Goal: Transaction & Acquisition: Purchase product/service

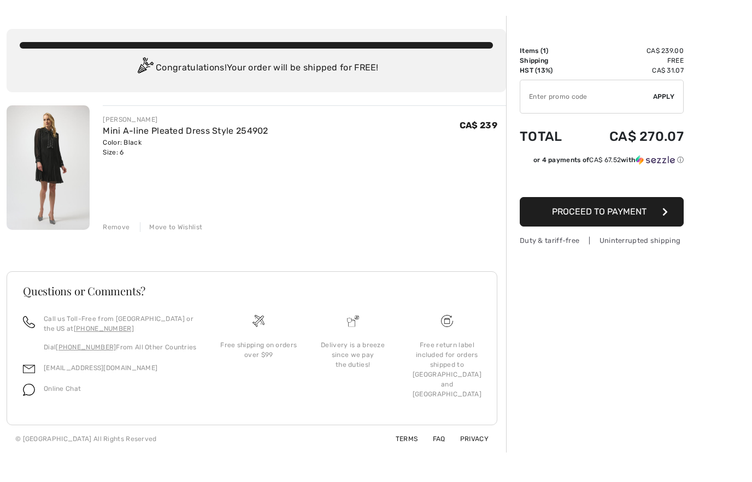
click at [60, 192] on img at bounding box center [48, 168] width 83 height 125
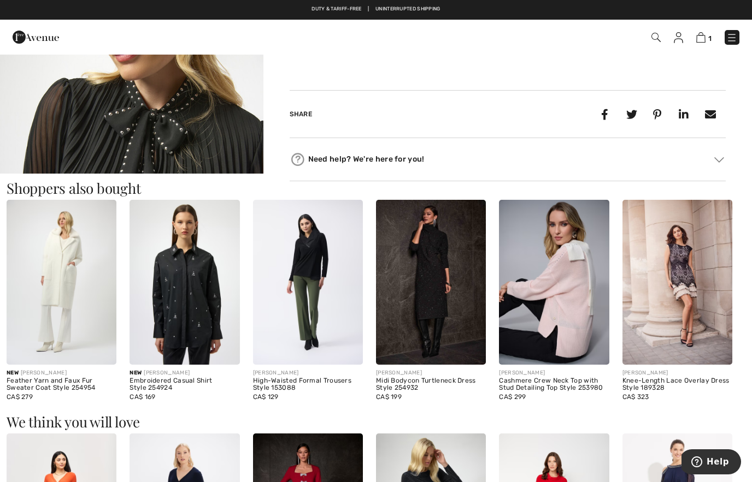
scroll to position [457, 0]
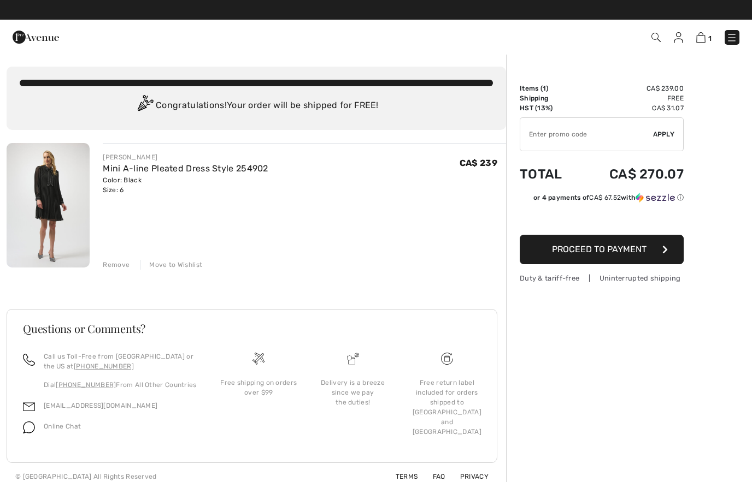
click at [24, 38] on img at bounding box center [36, 37] width 46 height 22
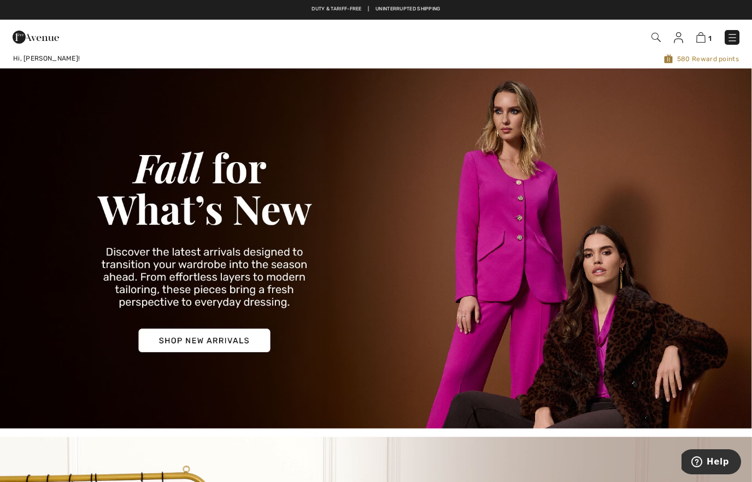
click at [656, 36] on img at bounding box center [655, 37] width 9 height 9
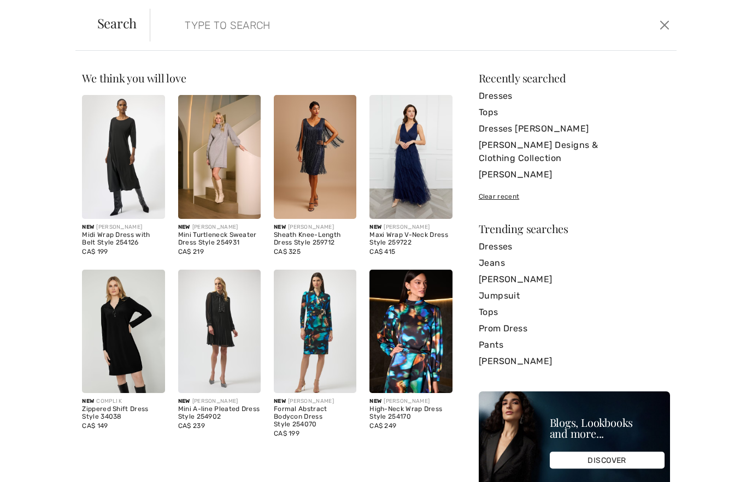
click at [291, 30] on input "search" at bounding box center [356, 25] width 360 height 33
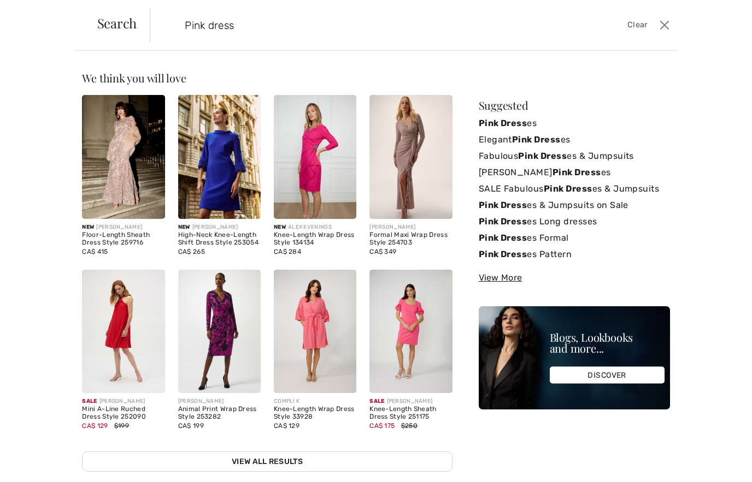
type input "Pink dress"
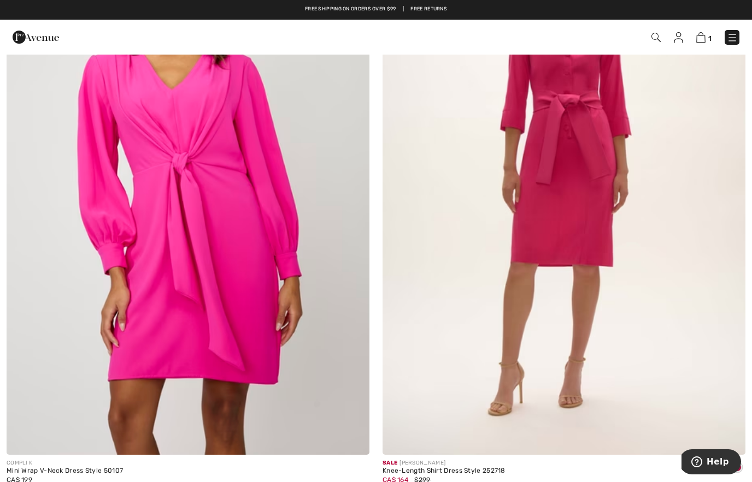
scroll to position [5036, 0]
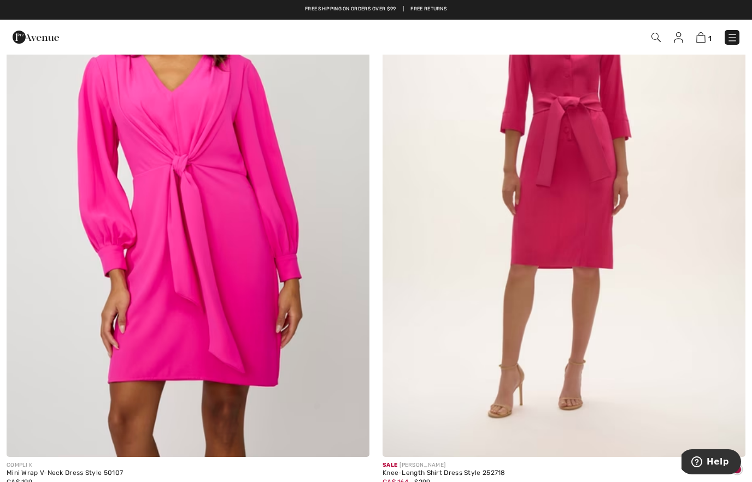
click at [590, 246] on img at bounding box center [563, 185] width 363 height 544
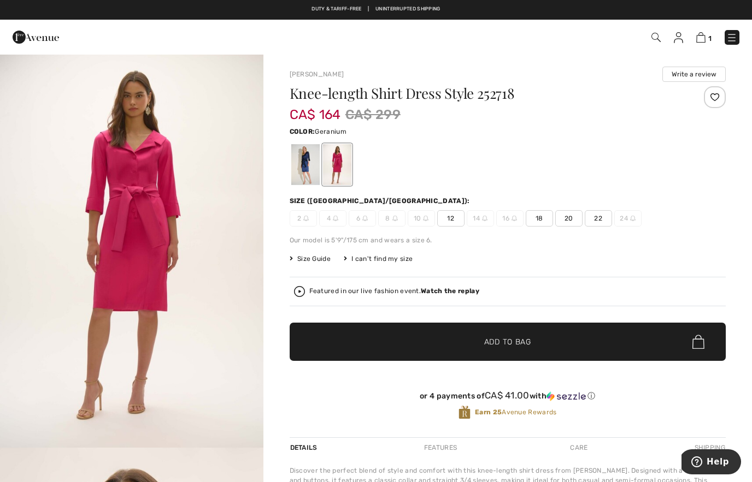
click at [314, 178] on div at bounding box center [305, 164] width 28 height 41
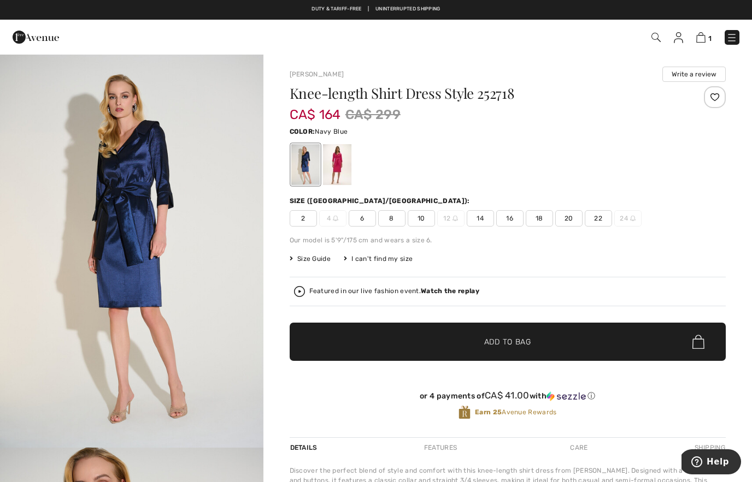
click at [339, 174] on div at bounding box center [336, 164] width 28 height 41
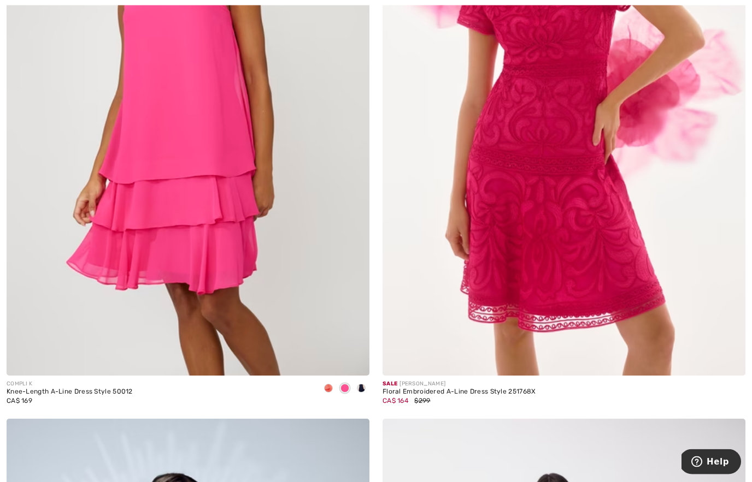
scroll to position [8197, 0]
click at [588, 252] on img at bounding box center [563, 104] width 363 height 544
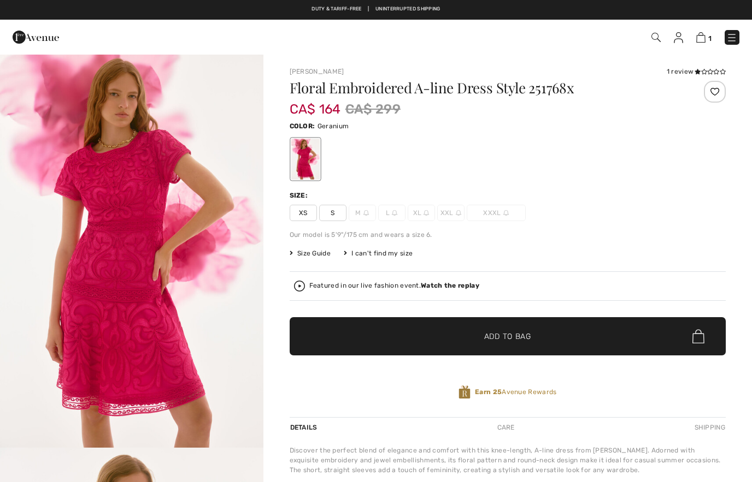
checkbox input "true"
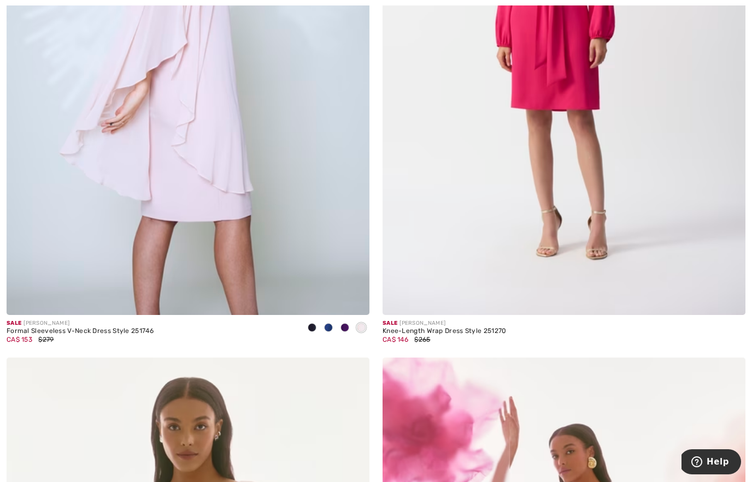
scroll to position [8850, 0]
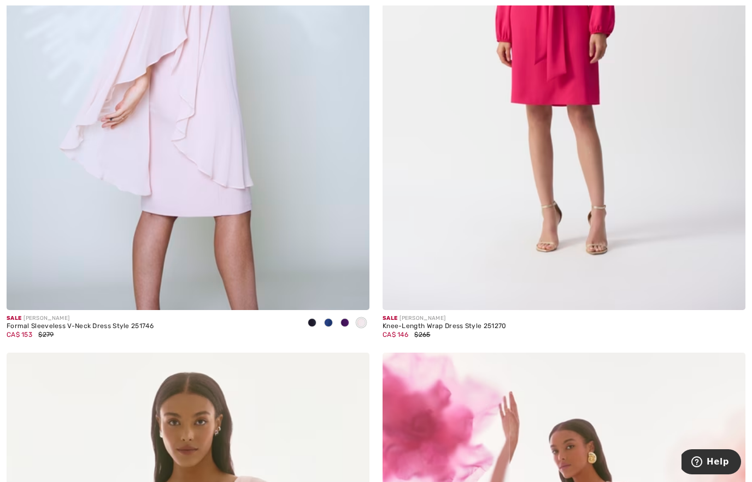
click at [447, 315] on div "Sale JOSEPH RIBKOFF" at bounding box center [444, 319] width 124 height 8
click at [455, 323] on div "Knee-Length Wrap Dress Style 251270" at bounding box center [444, 327] width 124 height 8
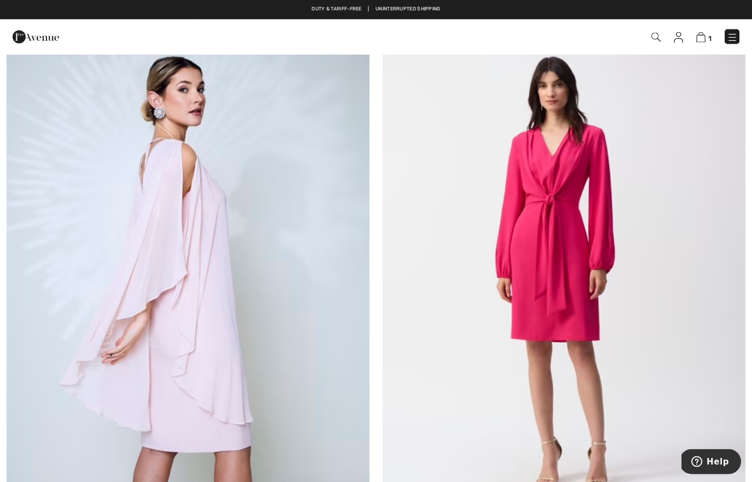
scroll to position [8615, 0]
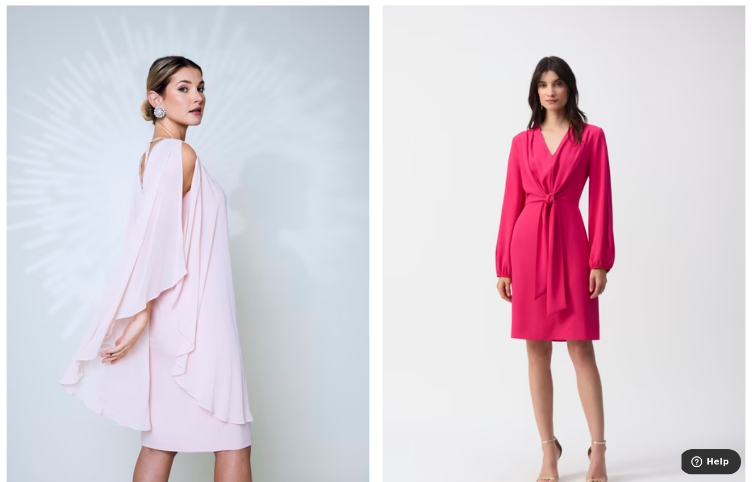
click at [556, 274] on img at bounding box center [563, 274] width 363 height 544
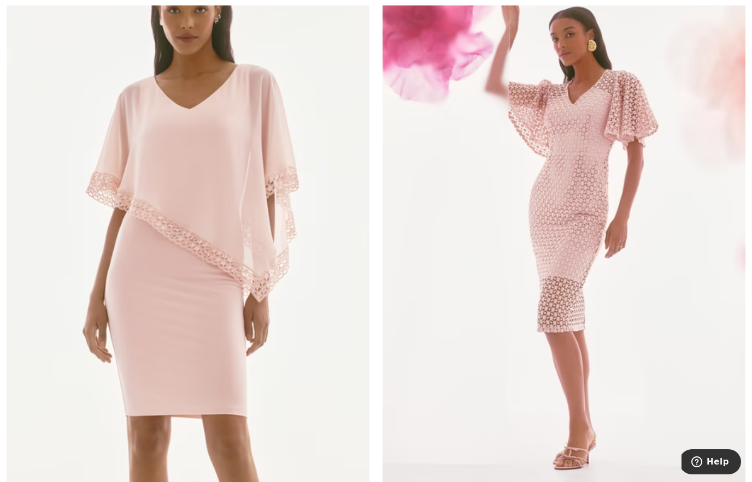
scroll to position [9260, 0]
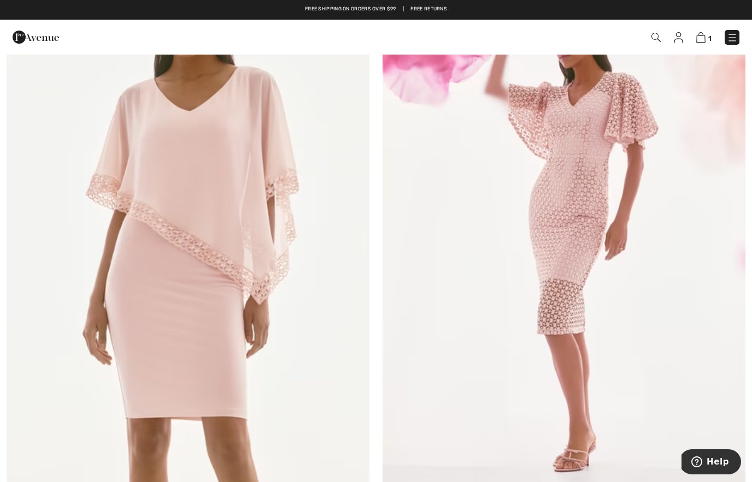
click at [561, 321] on img at bounding box center [563, 215] width 363 height 544
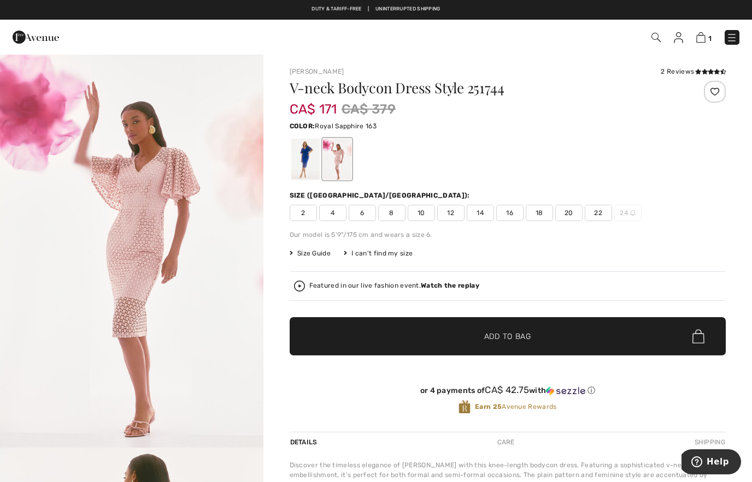
click at [309, 161] on div at bounding box center [305, 159] width 28 height 41
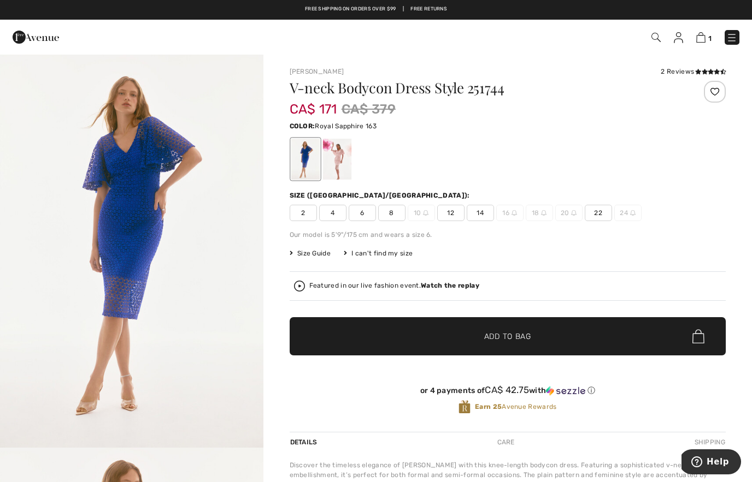
click at [234, 256] on img "1 / 4" at bounding box center [131, 251] width 263 height 394
click at [338, 175] on div at bounding box center [336, 159] width 28 height 41
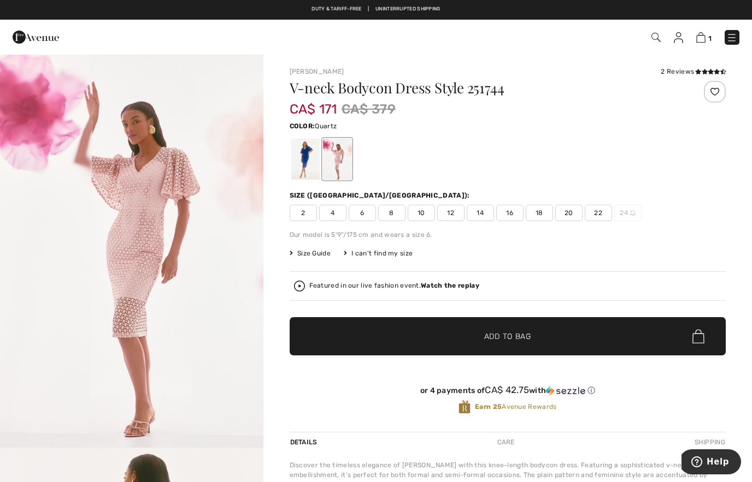
click at [229, 284] on img "1 / 5" at bounding box center [131, 251] width 263 height 394
click at [301, 163] on div at bounding box center [305, 159] width 28 height 41
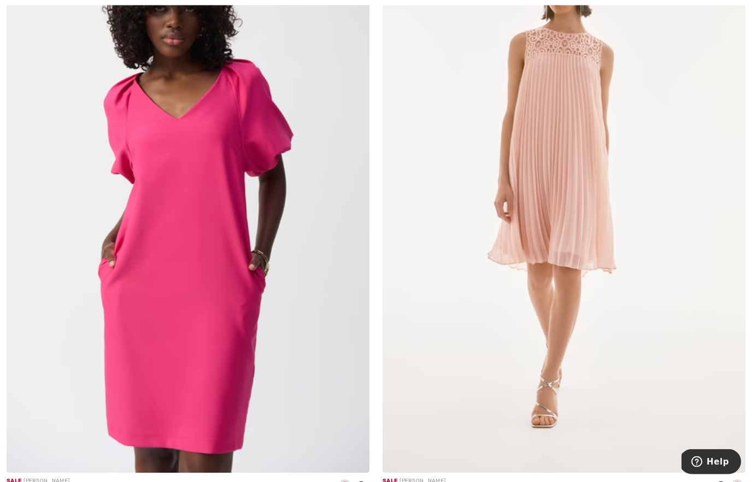
click at [554, 285] on img at bounding box center [563, 202] width 363 height 544
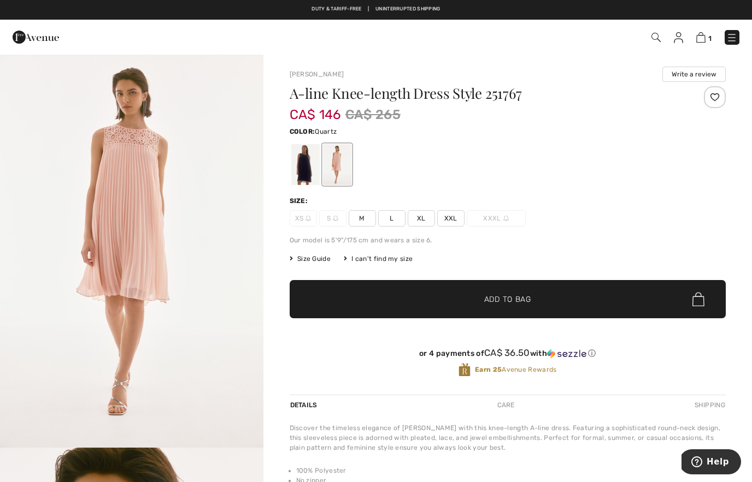
click at [307, 173] on div at bounding box center [305, 164] width 28 height 41
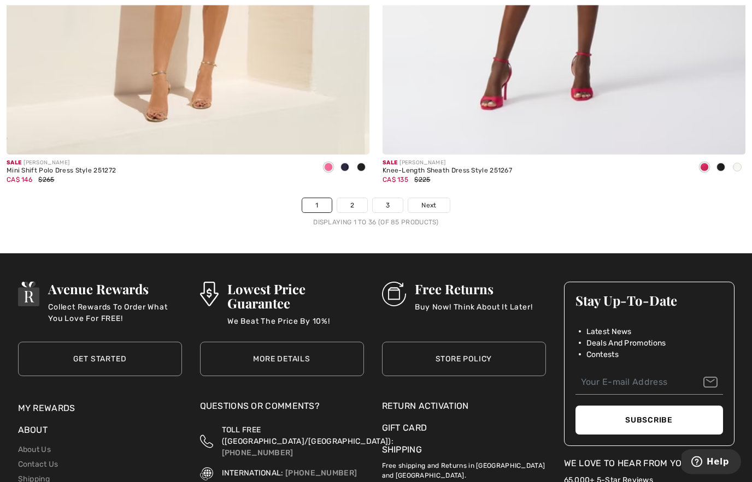
scroll to position [10767, 0]
click at [357, 198] on link "2" at bounding box center [352, 205] width 30 height 14
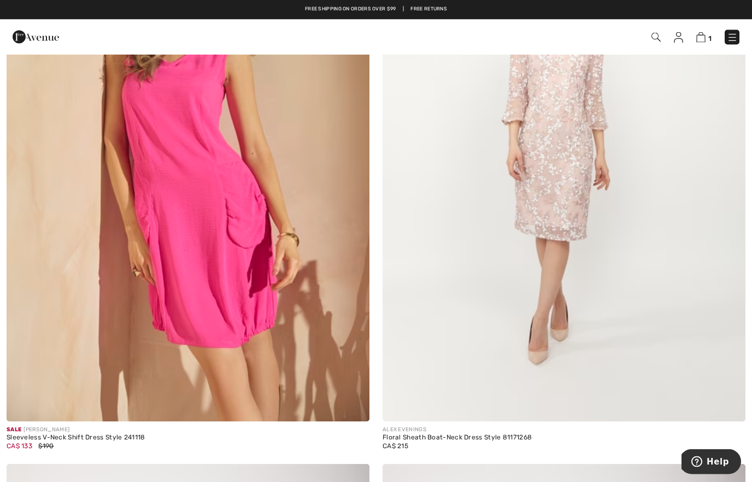
scroll to position [3897, 0]
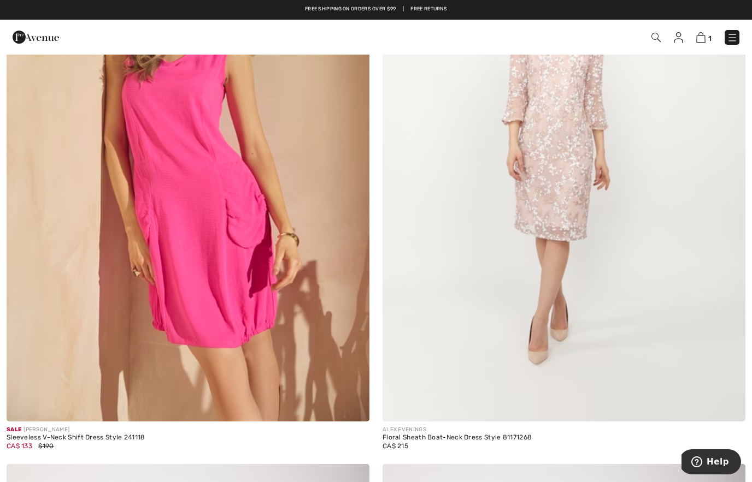
click at [226, 308] on img at bounding box center [188, 150] width 363 height 544
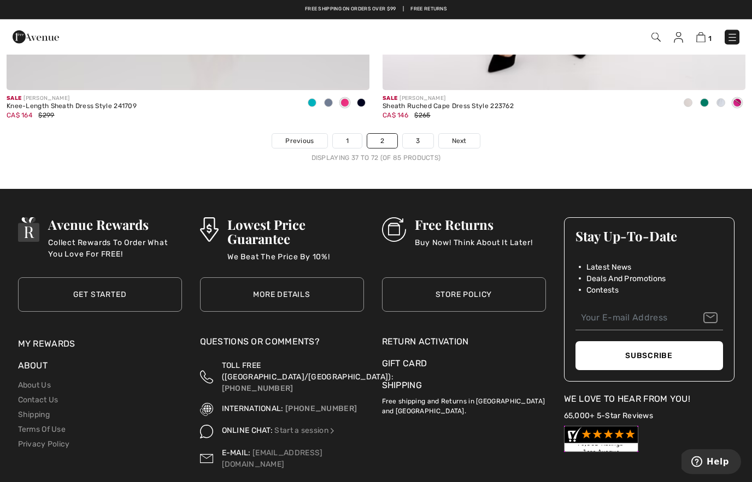
scroll to position [10815, 0]
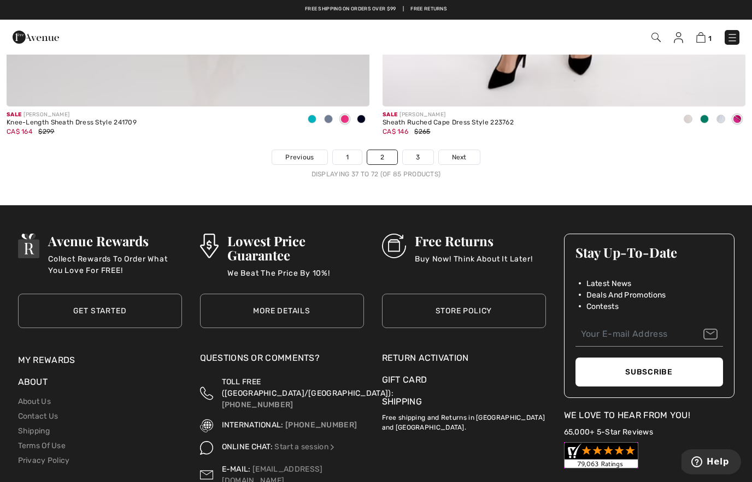
click at [461, 154] on span "Next" at bounding box center [459, 157] width 15 height 10
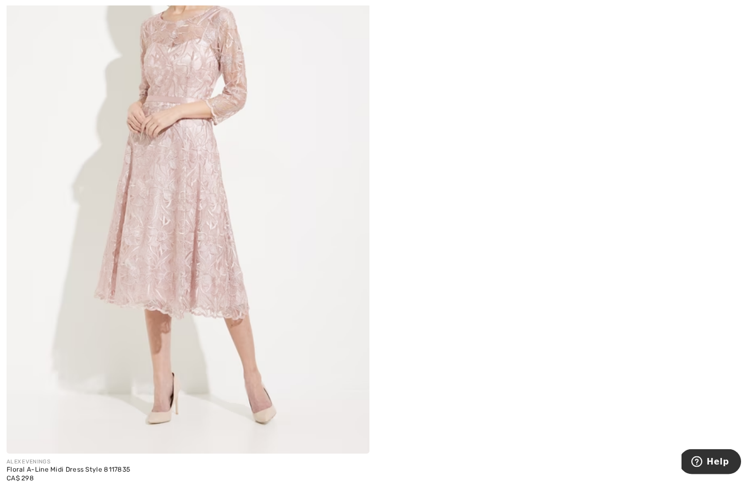
scroll to position [3865, 0]
click at [229, 304] on img at bounding box center [188, 182] width 363 height 544
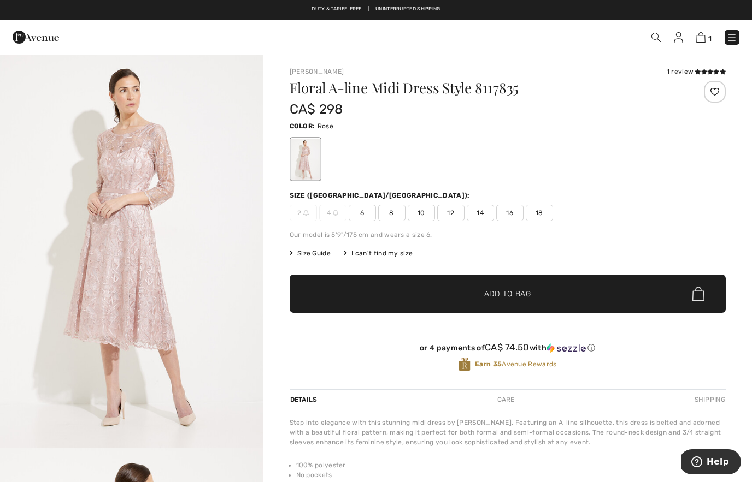
click at [191, 280] on img "1 / 5" at bounding box center [131, 251] width 263 height 394
click at [35, 37] on img at bounding box center [36, 37] width 46 height 22
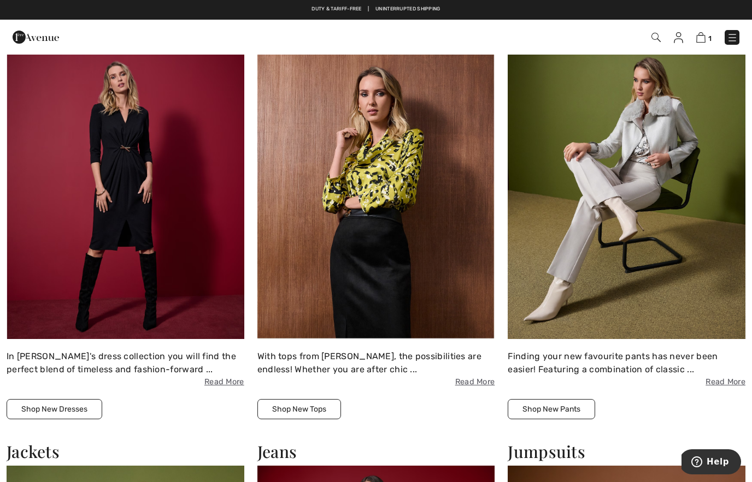
scroll to position [932, 0]
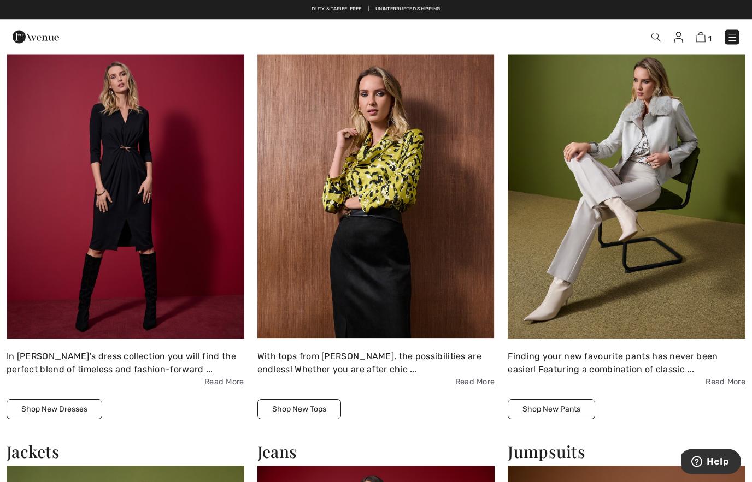
click at [73, 410] on button "Shop New Dresses" at bounding box center [55, 410] width 96 height 20
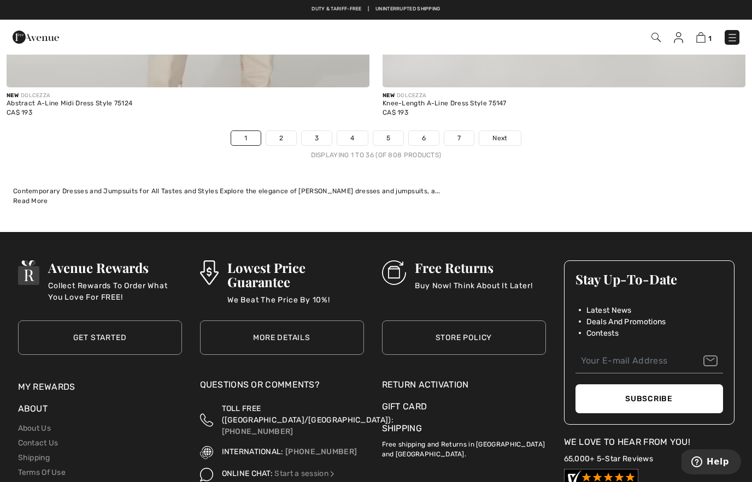
scroll to position [10826, 0]
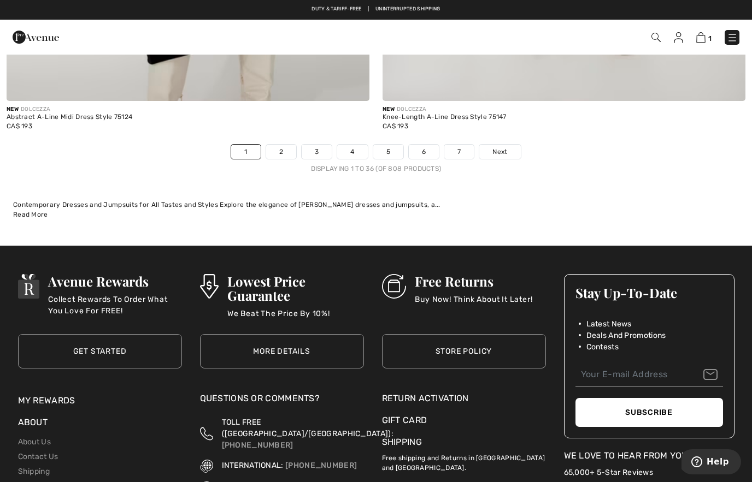
click at [505, 148] on span "Next" at bounding box center [499, 152] width 15 height 10
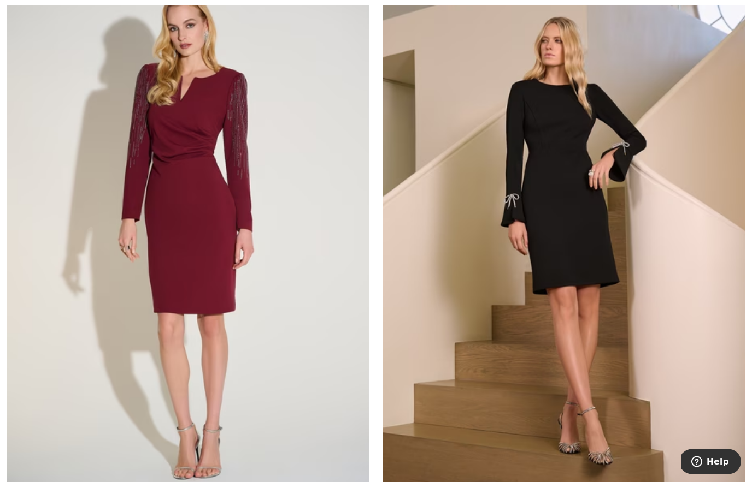
scroll to position [8675, 0]
click at [544, 337] on img at bounding box center [563, 218] width 363 height 544
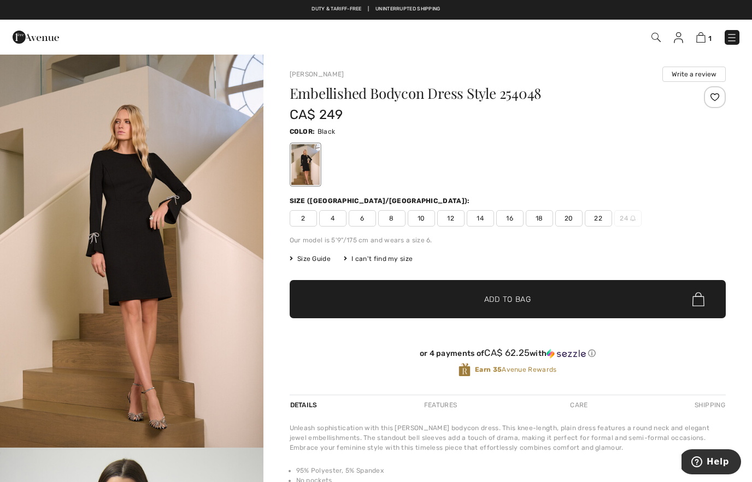
click at [228, 305] on img "1 / 6" at bounding box center [131, 251] width 263 height 394
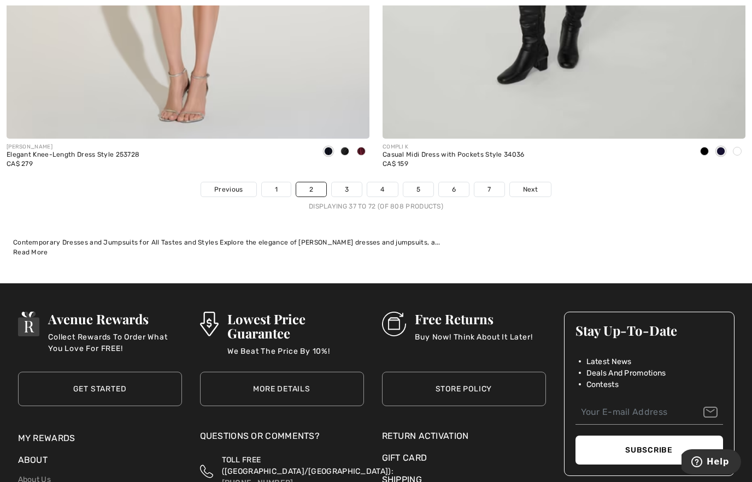
scroll to position [10790, 0]
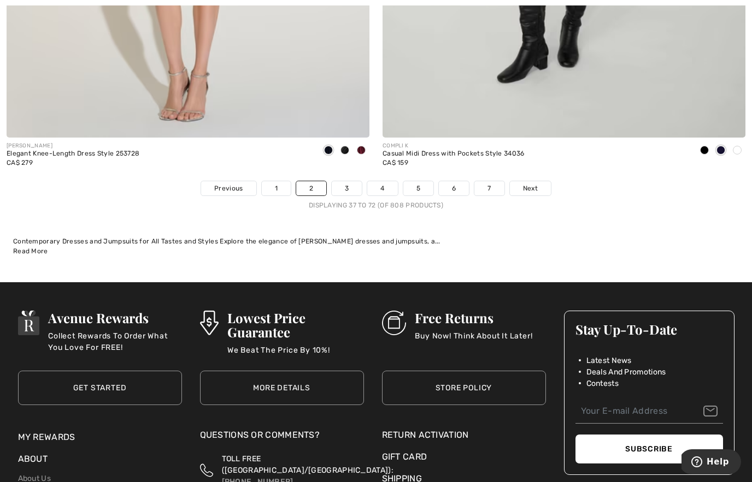
click at [534, 186] on link "Next" at bounding box center [530, 188] width 41 height 14
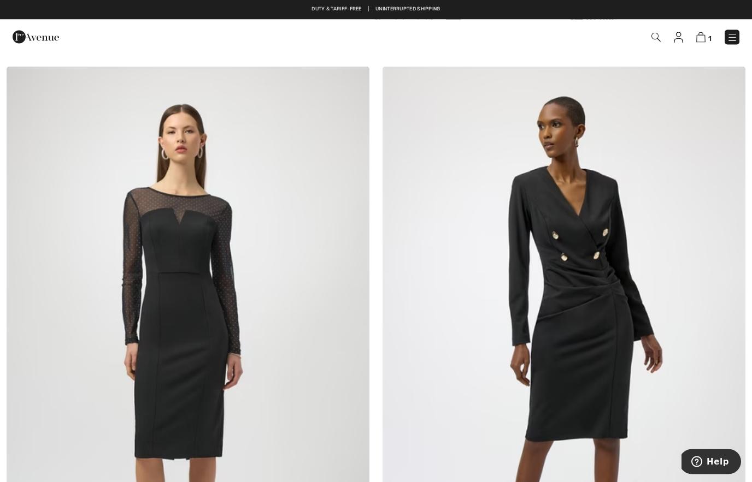
scroll to position [3701, 0]
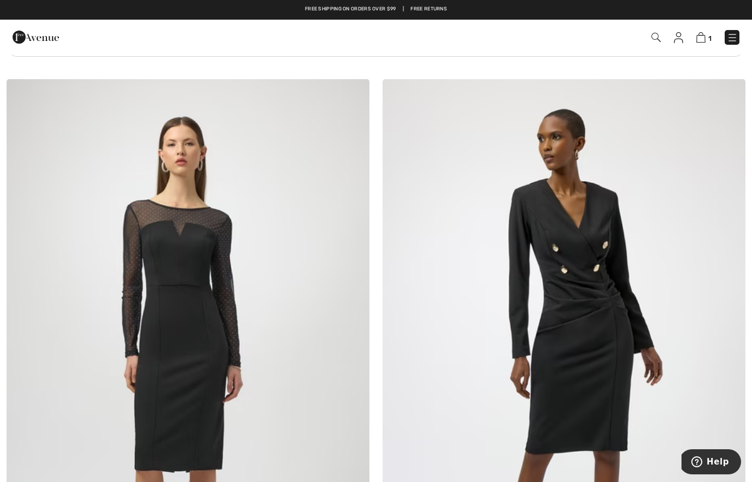
click at [352, 94] on img at bounding box center [353, 95] width 10 height 9
click at [327, 307] on img at bounding box center [188, 351] width 363 height 544
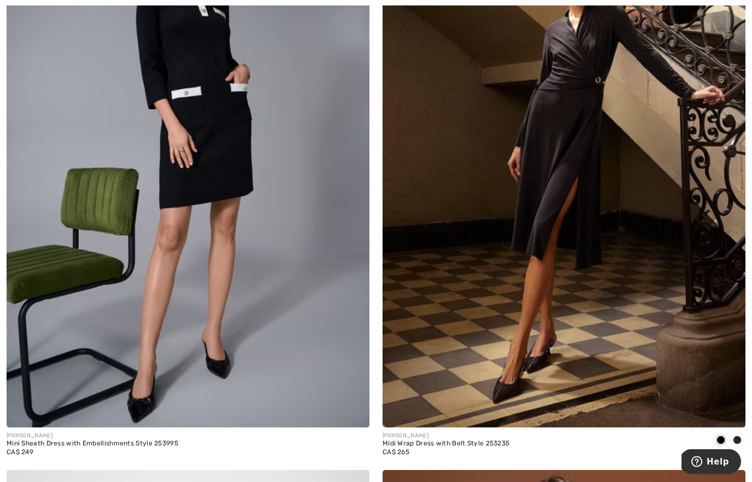
scroll to position [8738, 0]
click at [745, 434] on div at bounding box center [737, 441] width 16 height 18
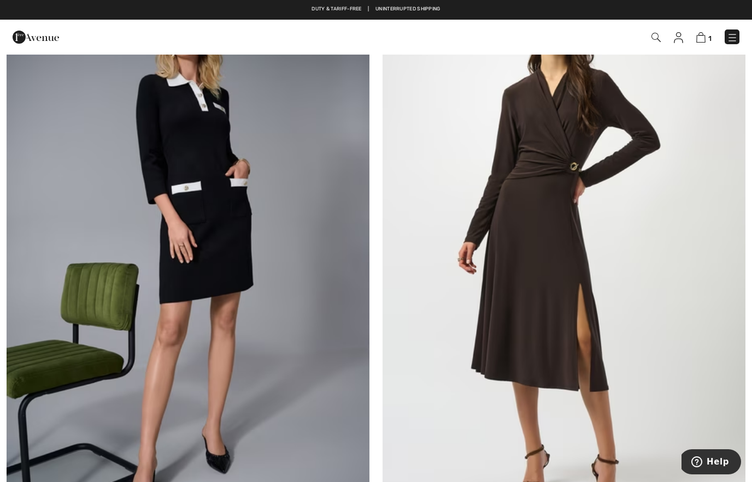
scroll to position [8644, 0]
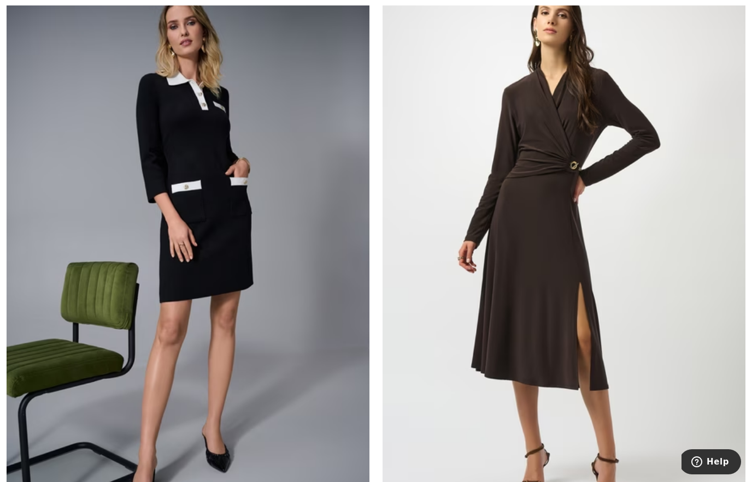
click at [555, 332] on img at bounding box center [563, 250] width 363 height 544
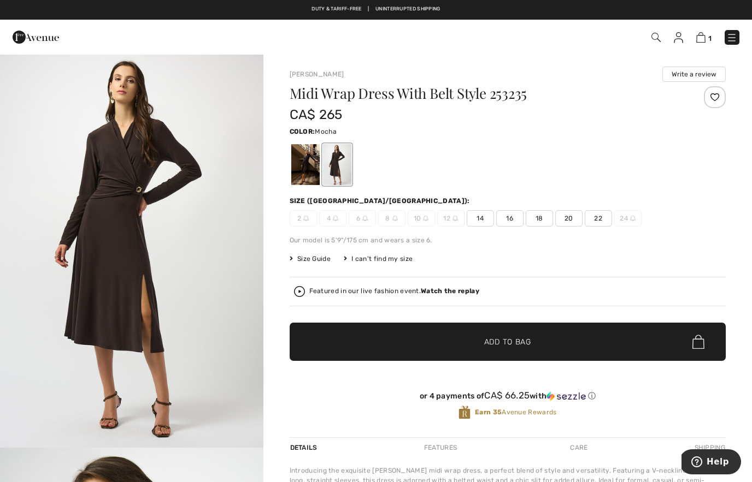
click at [308, 176] on div at bounding box center [305, 164] width 28 height 41
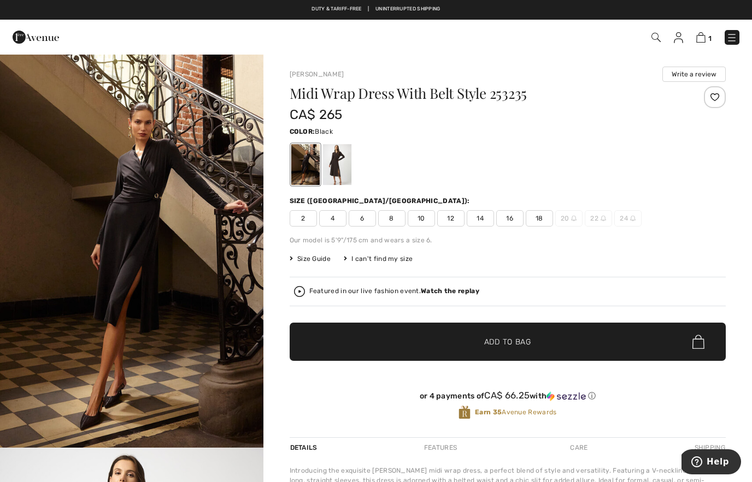
click at [211, 288] on img "1 / 3" at bounding box center [131, 251] width 263 height 394
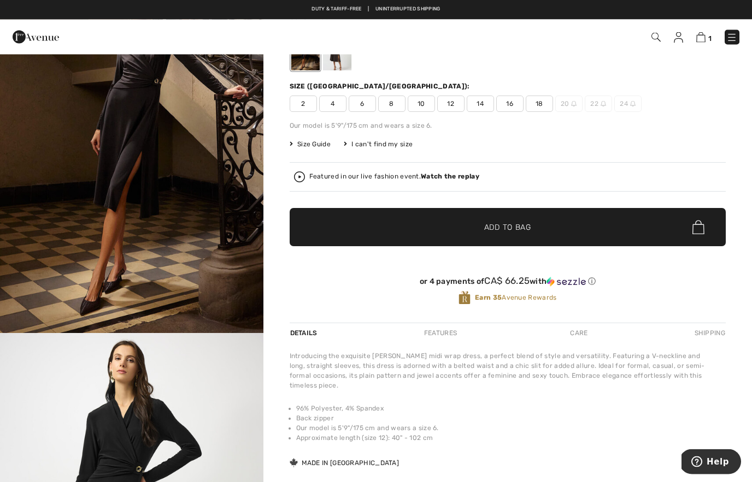
scroll to position [115, 0]
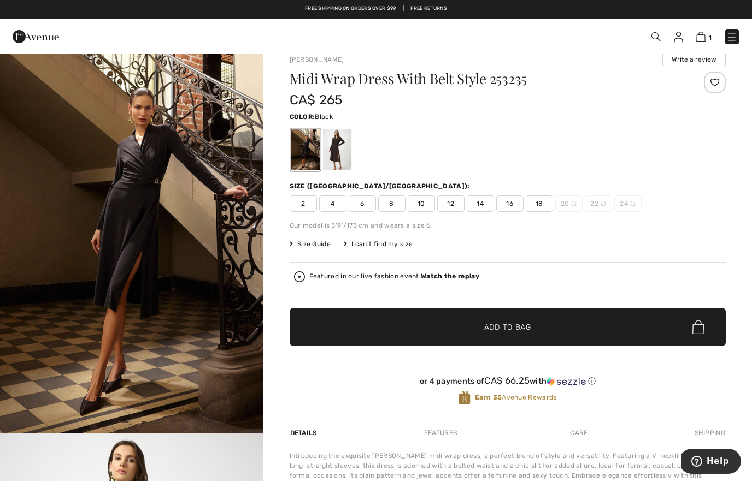
click at [362, 205] on span "6" at bounding box center [362, 204] width 27 height 16
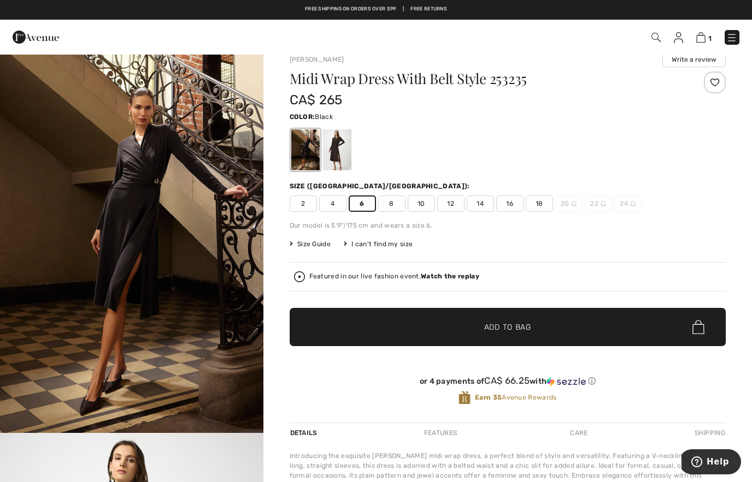
click at [433, 338] on span "✔ Added to Bag Add to Bag" at bounding box center [508, 327] width 436 height 38
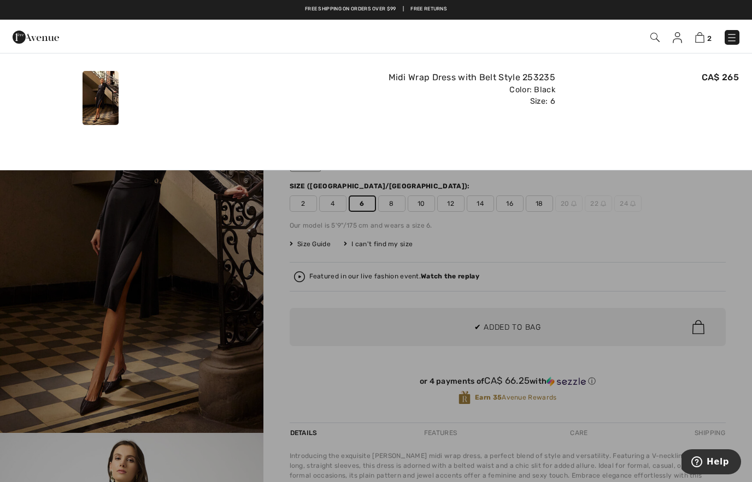
scroll to position [0, 0]
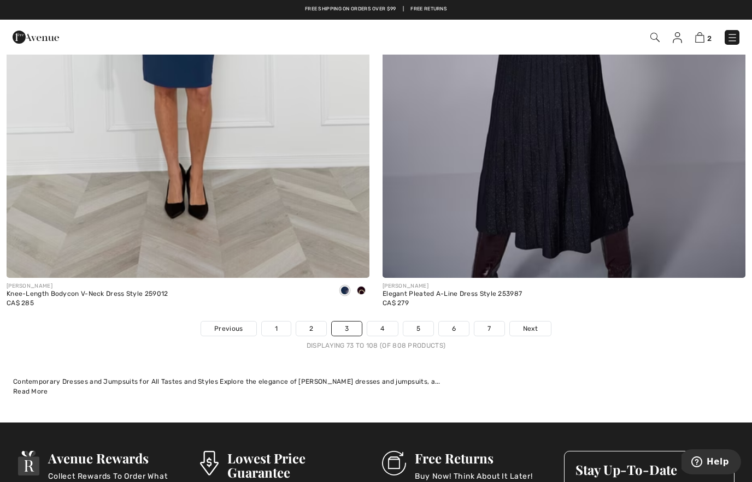
scroll to position [10647, 0]
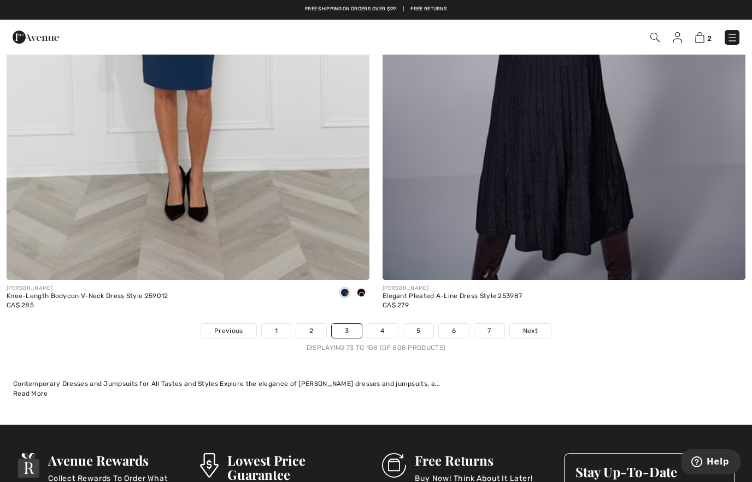
click at [528, 329] on link "Next" at bounding box center [530, 331] width 41 height 14
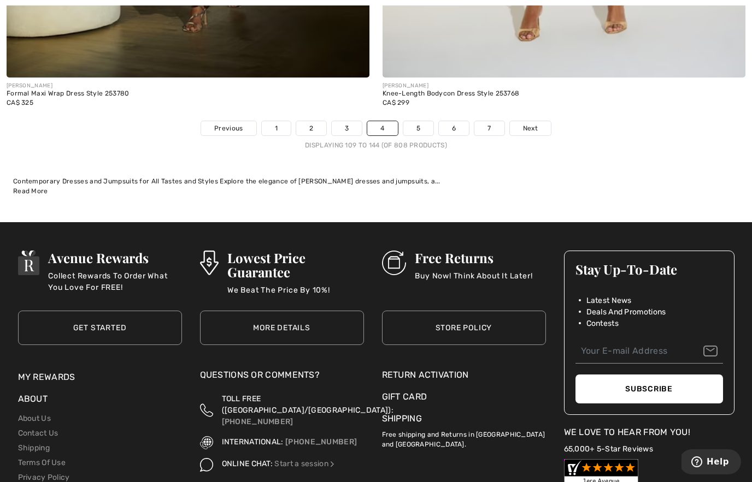
scroll to position [10850, 0]
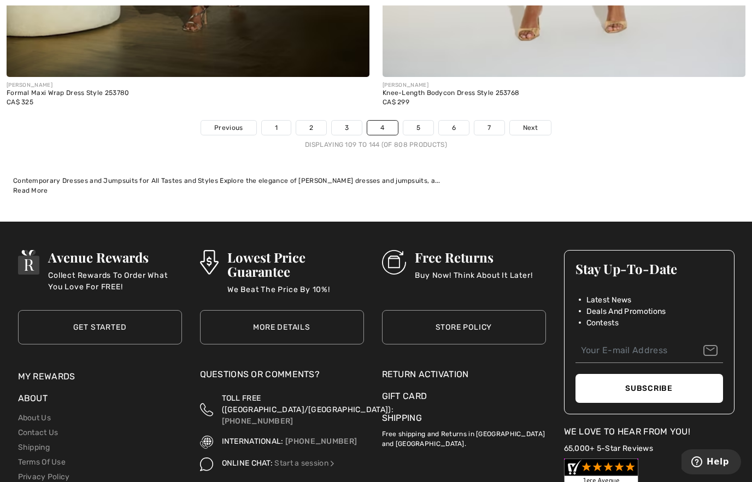
click at [535, 123] on span "Next" at bounding box center [530, 128] width 15 height 10
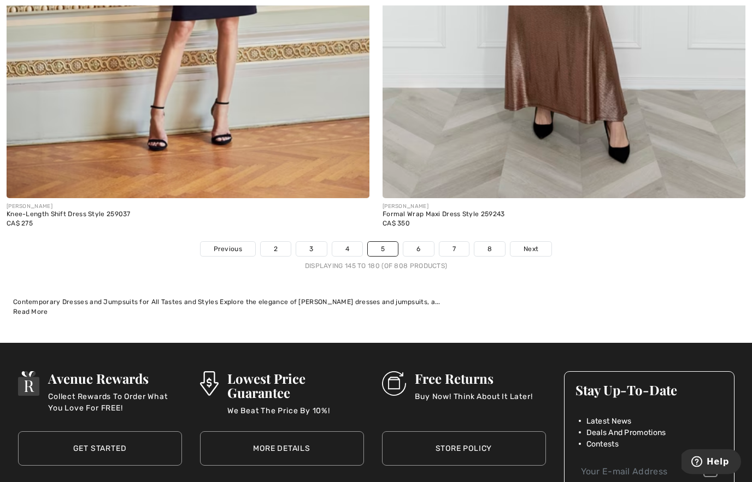
scroll to position [10729, 0]
click at [530, 244] on span "Next" at bounding box center [530, 249] width 15 height 10
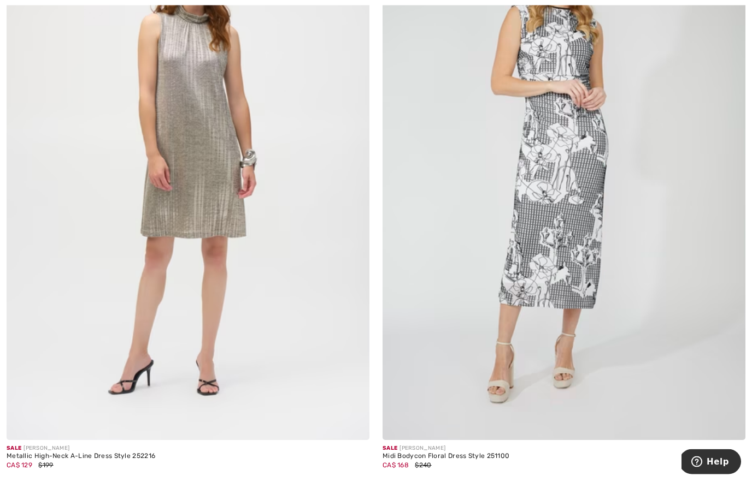
scroll to position [833, 0]
click at [564, 219] on img at bounding box center [563, 168] width 363 height 544
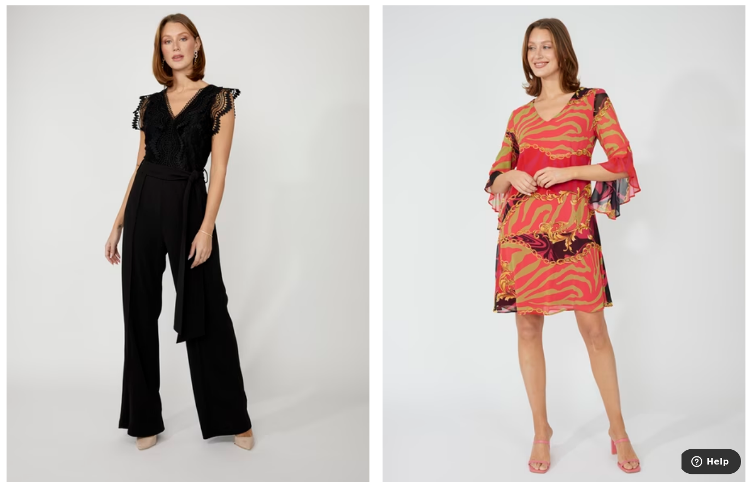
scroll to position [4396, 0]
click at [299, 380] on img at bounding box center [188, 243] width 363 height 544
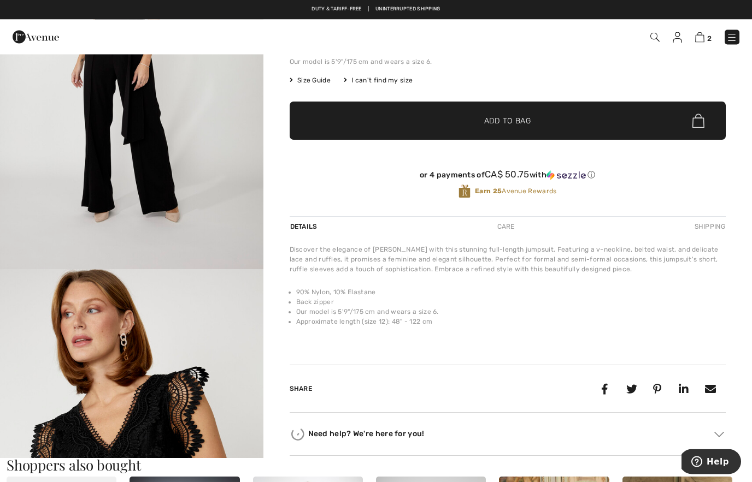
scroll to position [176, 0]
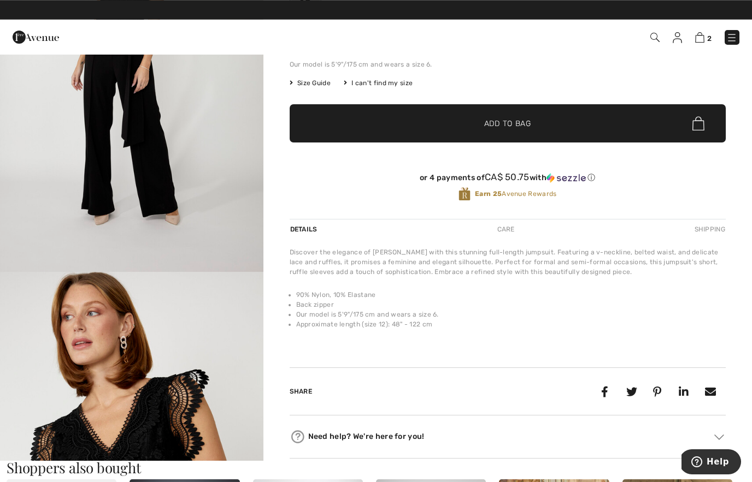
click at [212, 183] on img "1 / 4" at bounding box center [131, 75] width 263 height 394
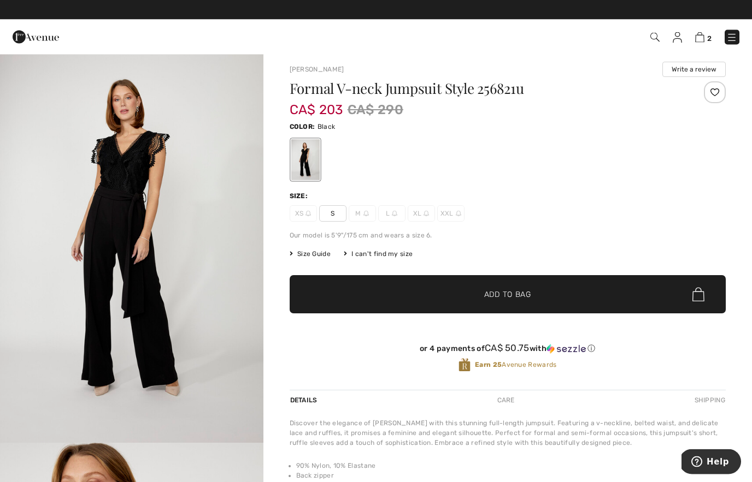
scroll to position [5, 0]
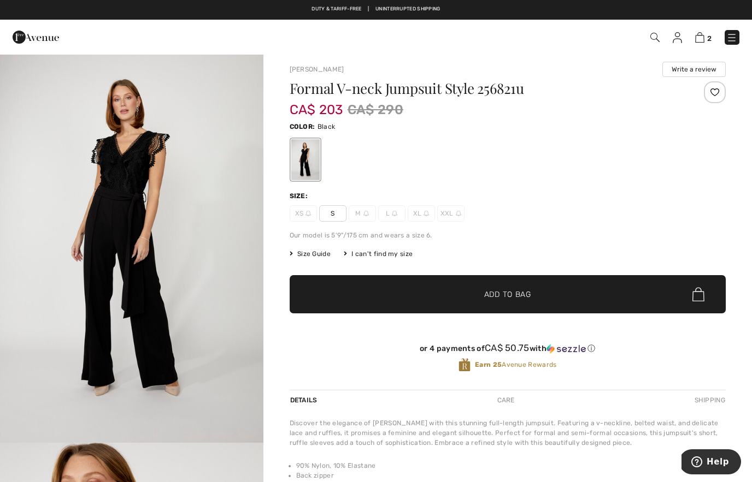
click at [310, 253] on span "Size Guide" at bounding box center [310, 254] width 41 height 10
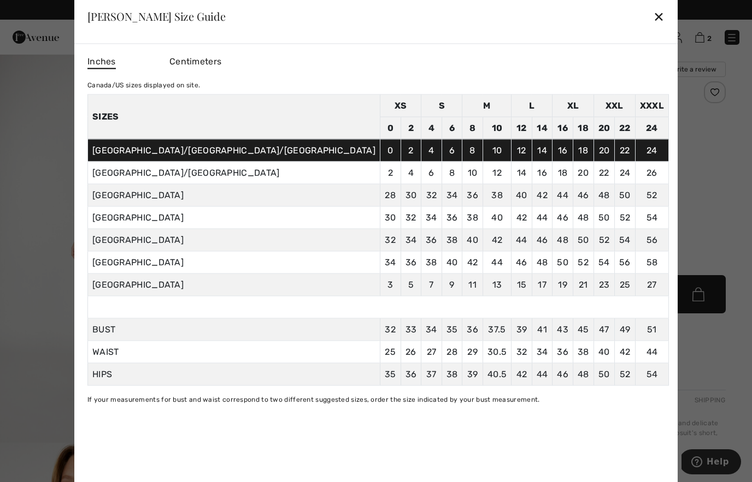
click at [653, 28] on div "✕" at bounding box center [658, 16] width 11 height 23
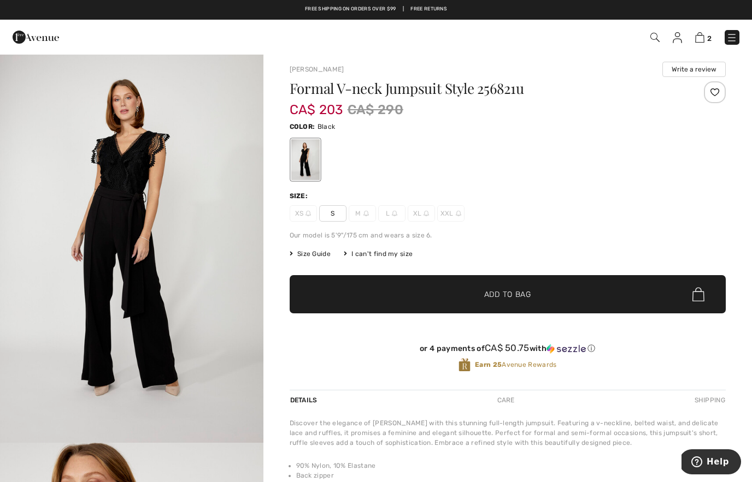
click at [335, 211] on span "S" at bounding box center [332, 213] width 27 height 16
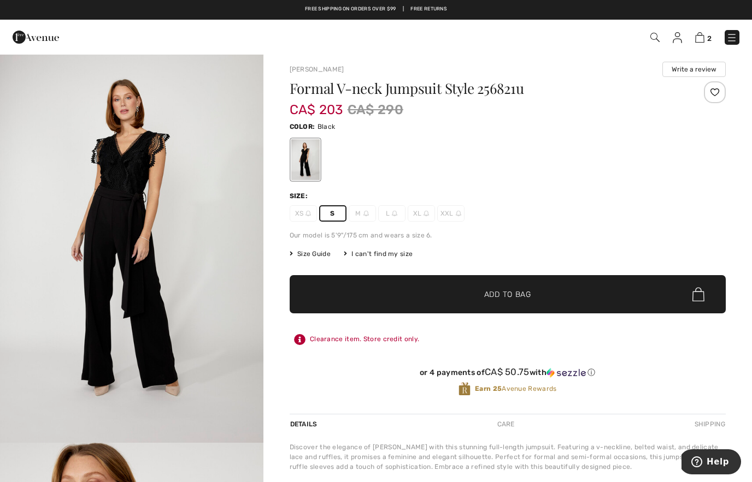
click at [618, 294] on span "✔ Added to Bag Add to Bag" at bounding box center [508, 294] width 436 height 38
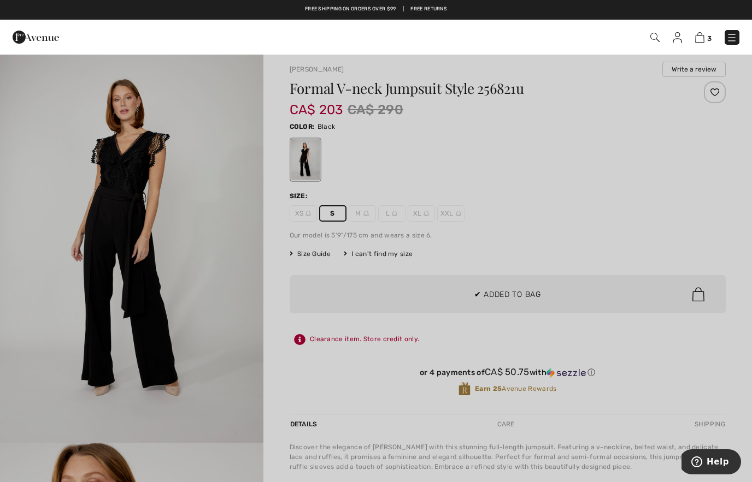
click at [638, 260] on div at bounding box center [376, 241] width 752 height 482
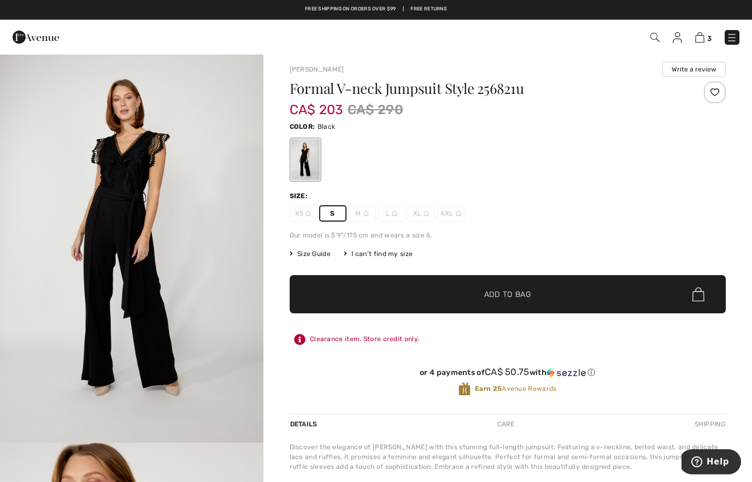
scroll to position [0, 0]
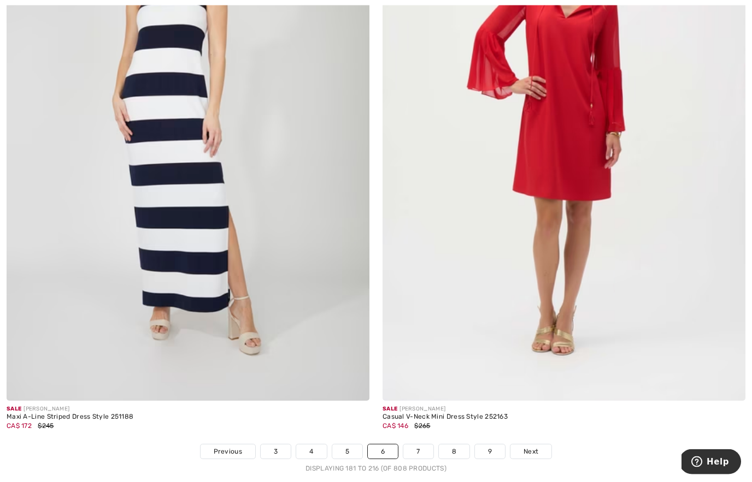
scroll to position [10526, 0]
click at [529, 447] on span "Next" at bounding box center [530, 452] width 15 height 10
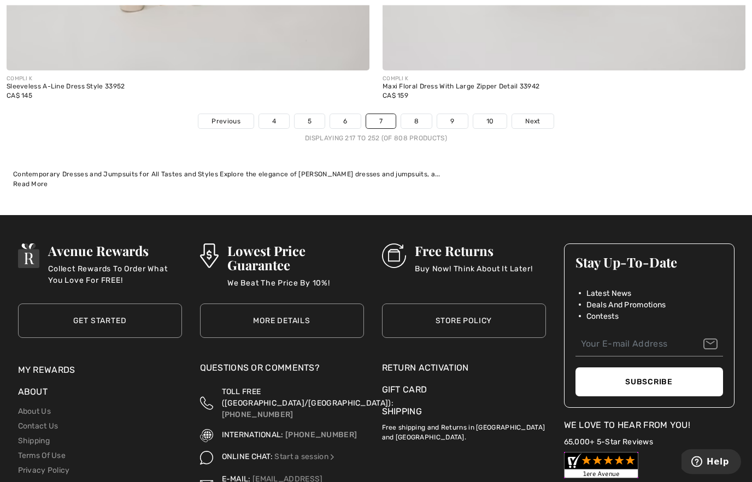
scroll to position [10885, 0]
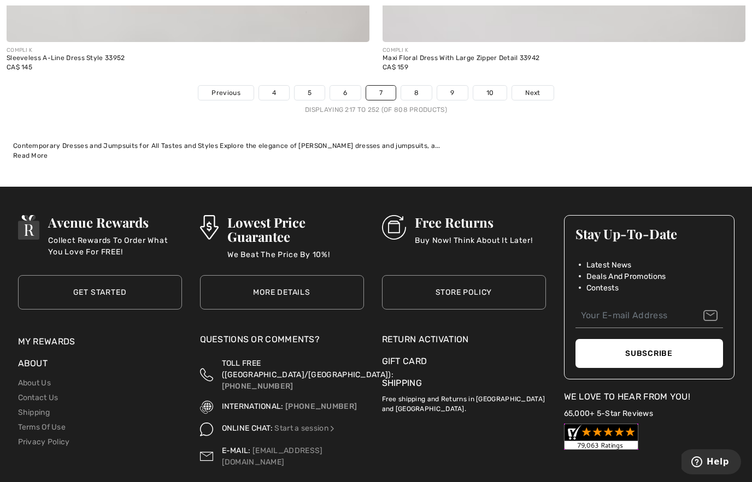
click at [537, 88] on span "Next" at bounding box center [532, 93] width 15 height 10
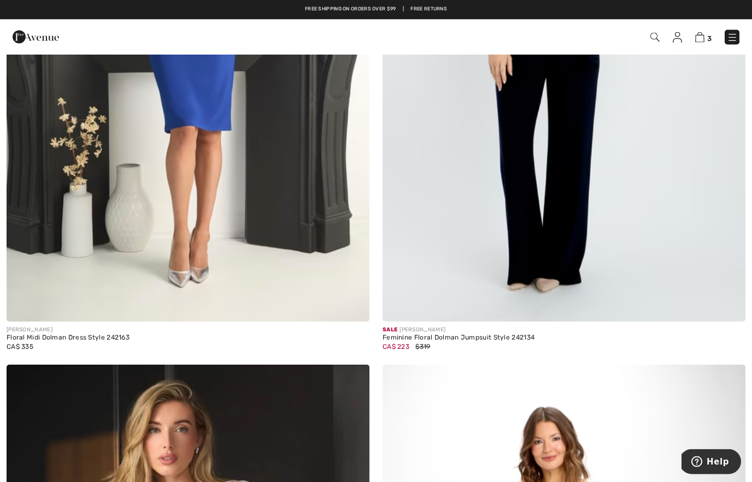
scroll to position [5764, 0]
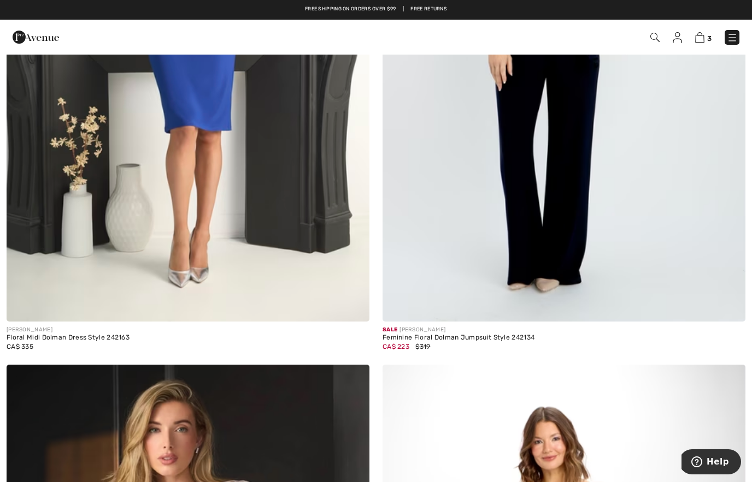
click at [703, 40] on img at bounding box center [699, 37] width 9 height 10
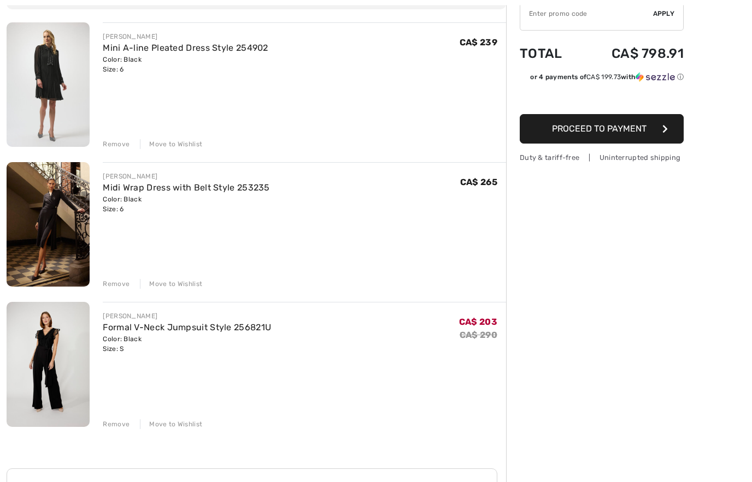
scroll to position [137, 0]
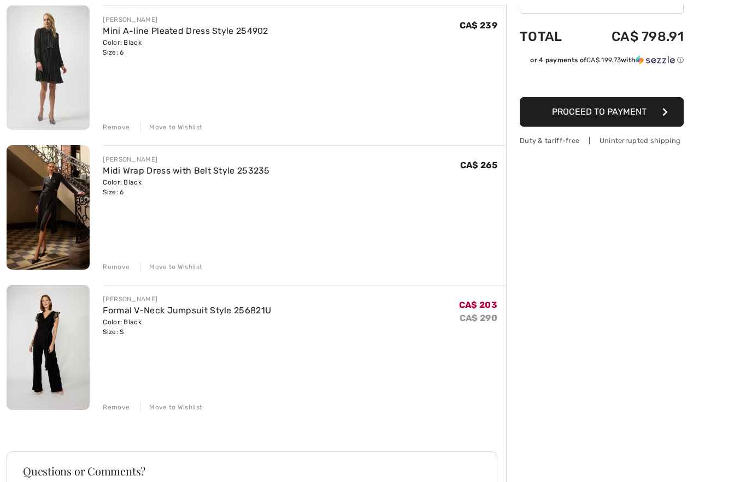
click at [76, 355] on img at bounding box center [48, 348] width 83 height 125
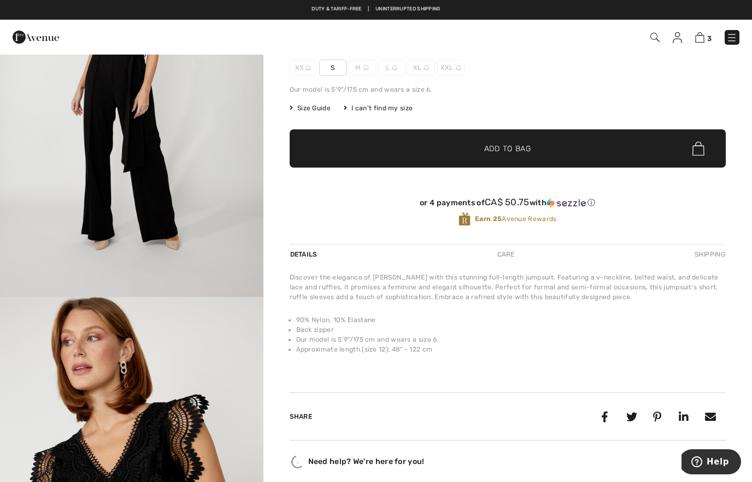
scroll to position [179, 0]
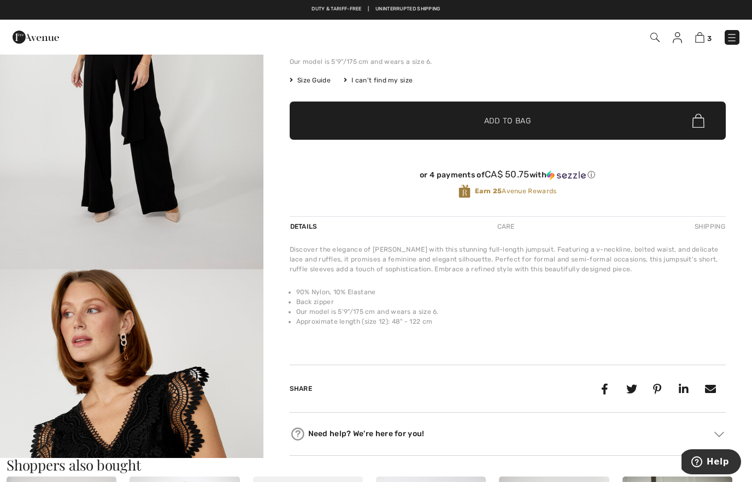
click at [195, 204] on img "1 / 4" at bounding box center [131, 72] width 263 height 394
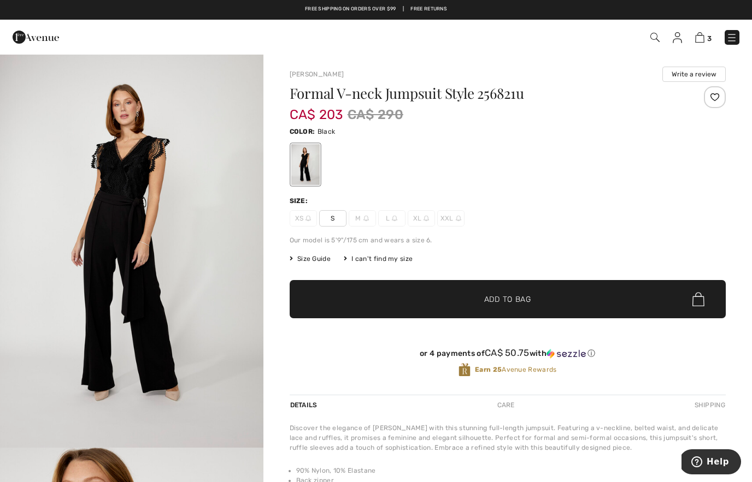
click at [673, 42] on img at bounding box center [677, 37] width 9 height 11
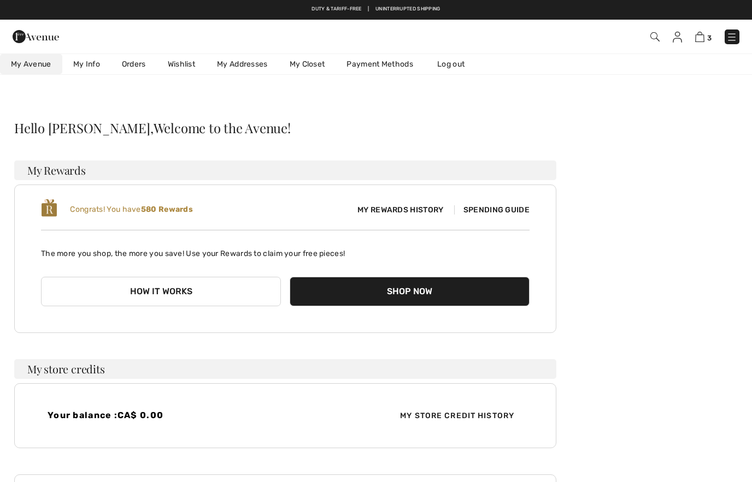
click at [183, 72] on link "Wishlist" at bounding box center [181, 64] width 49 height 20
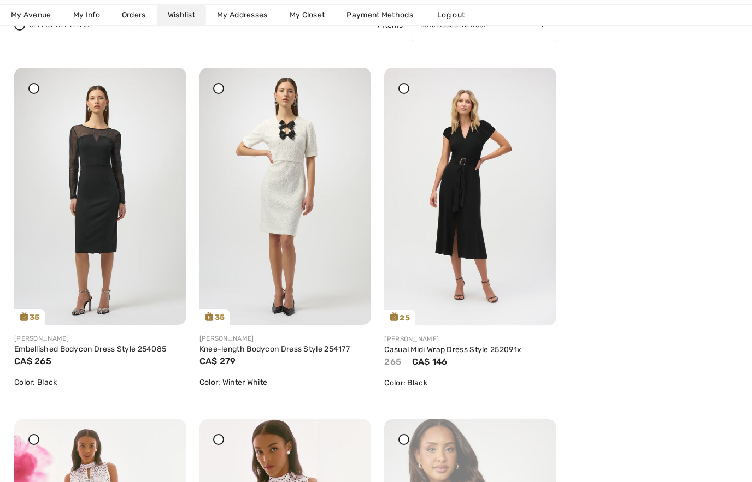
scroll to position [155, 0]
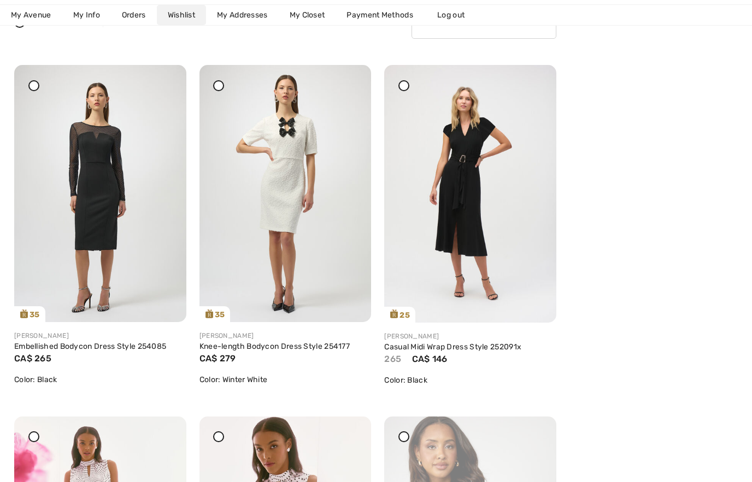
click at [163, 80] on div at bounding box center [164, 72] width 15 height 15
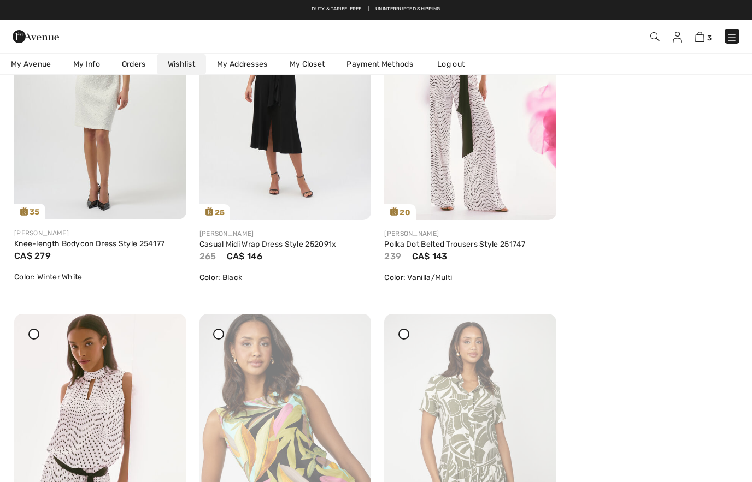
scroll to position [138, 0]
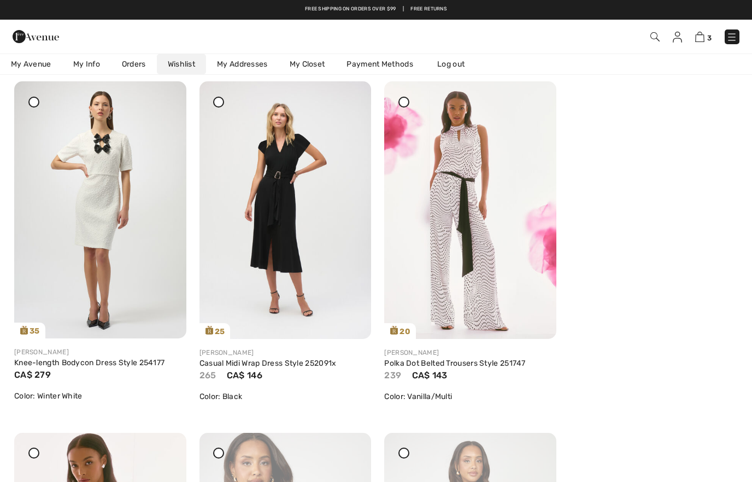
click at [169, 97] on div at bounding box center [164, 88] width 15 height 15
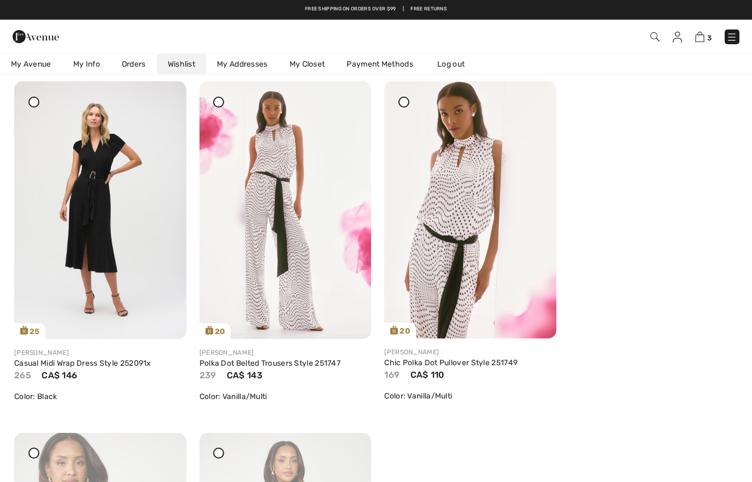
click at [102, 205] on img at bounding box center [100, 210] width 172 height 258
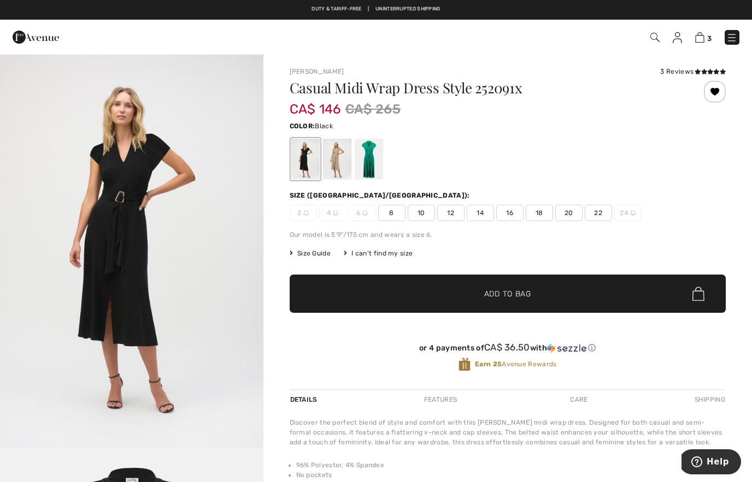
click at [301, 162] on div at bounding box center [305, 159] width 28 height 41
click at [301, 168] on div at bounding box center [305, 159] width 28 height 41
click at [333, 167] on div at bounding box center [336, 159] width 28 height 41
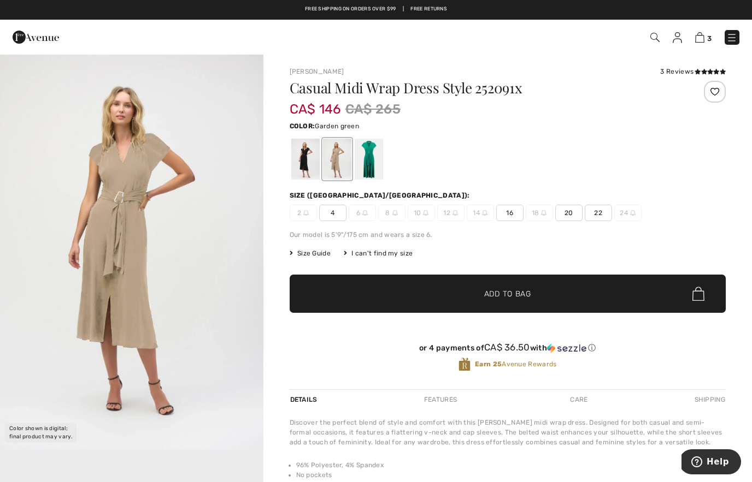
click at [367, 171] on div at bounding box center [368, 159] width 28 height 41
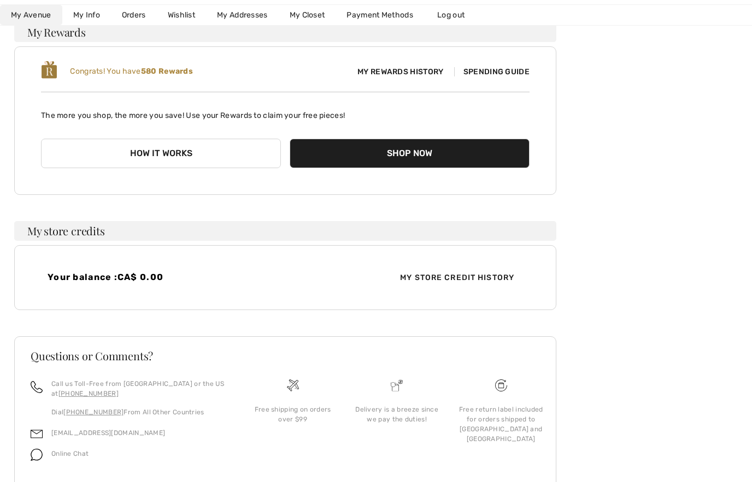
click at [188, 17] on link "Wishlist" at bounding box center [181, 15] width 49 height 20
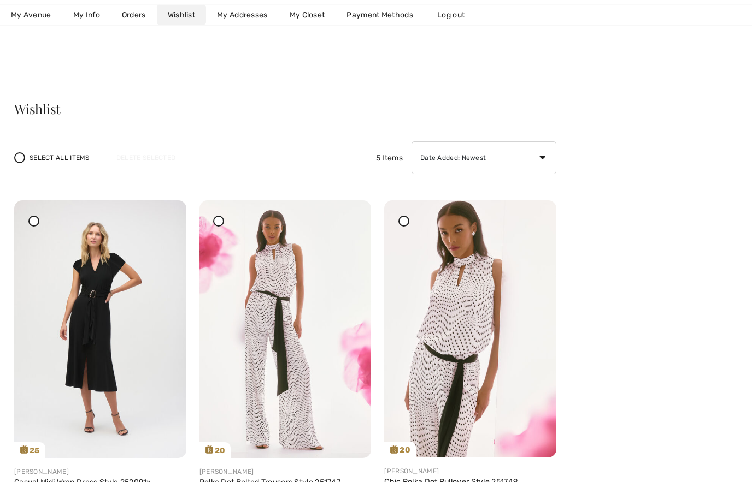
scroll to position [31, 0]
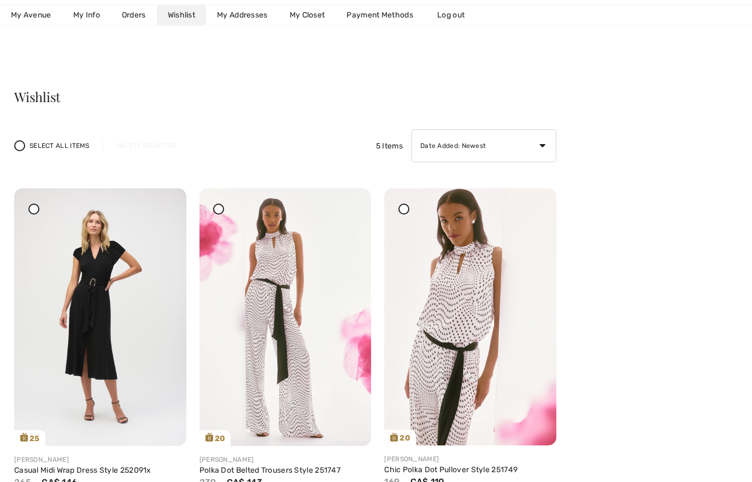
click at [168, 200] on icon at bounding box center [165, 196] width 7 height 8
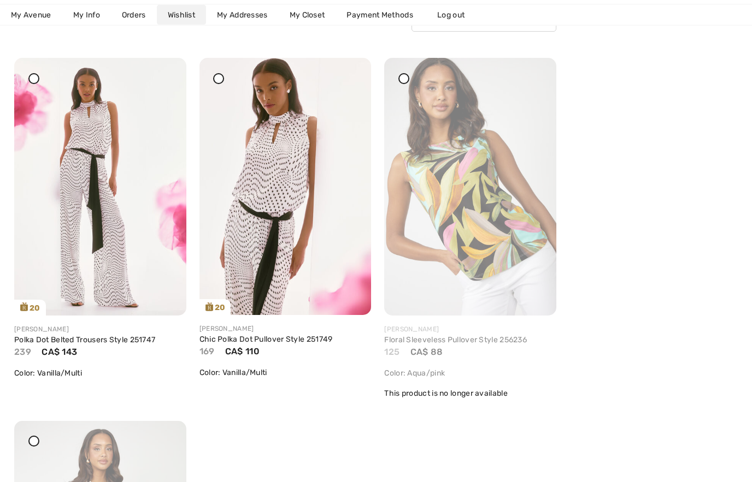
scroll to position [162, 0]
click at [113, 290] on div "Share" at bounding box center [145, 296] width 65 height 39
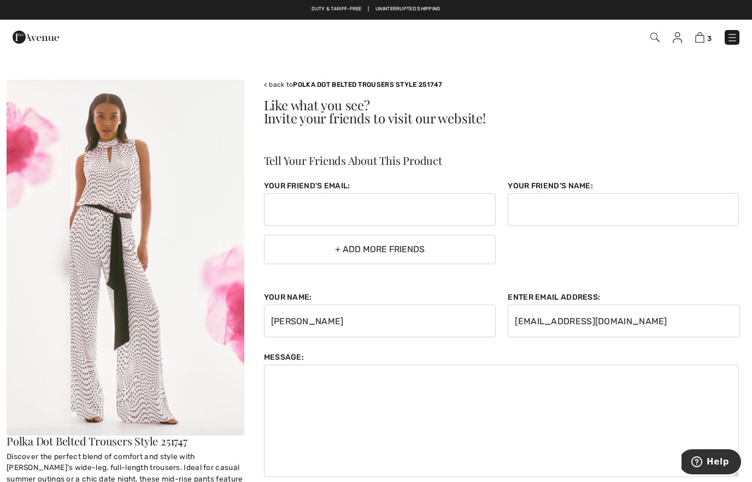
click at [130, 207] on img at bounding box center [126, 258] width 238 height 356
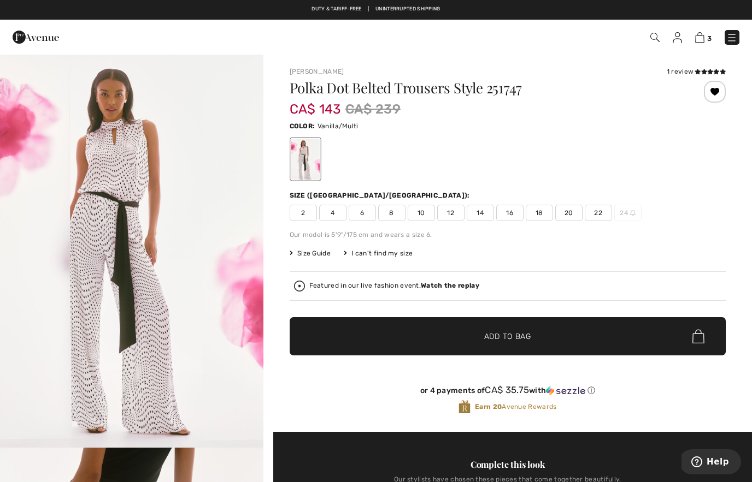
click at [673, 39] on img at bounding box center [677, 37] width 9 height 11
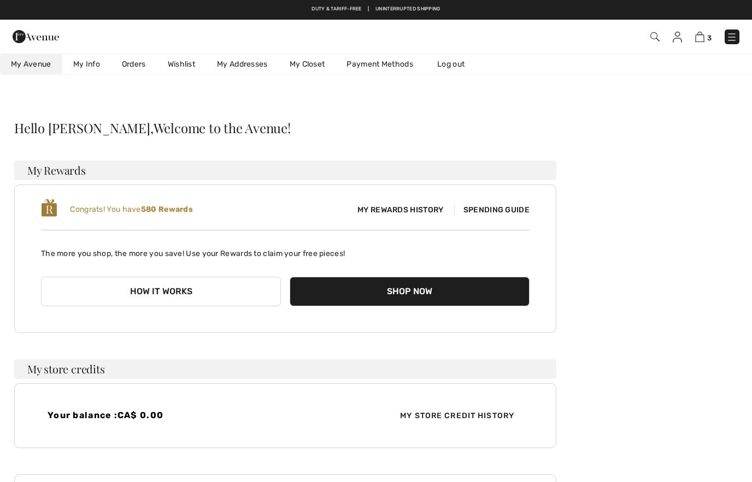
click at [176, 67] on link "Wishlist" at bounding box center [181, 64] width 49 height 20
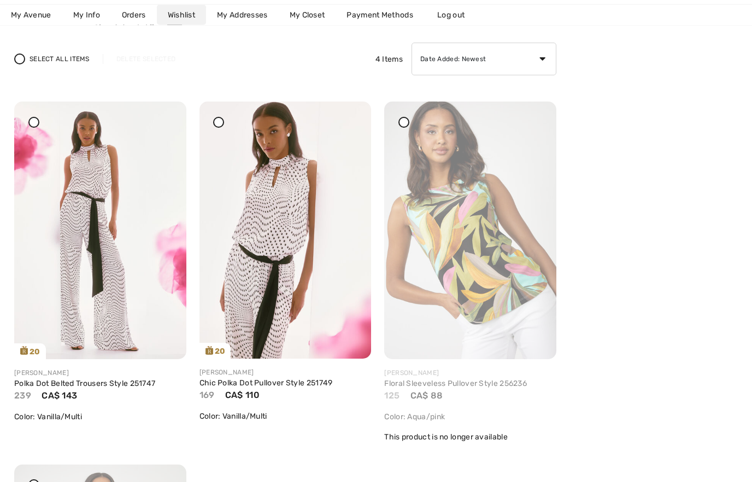
scroll to position [117, 0]
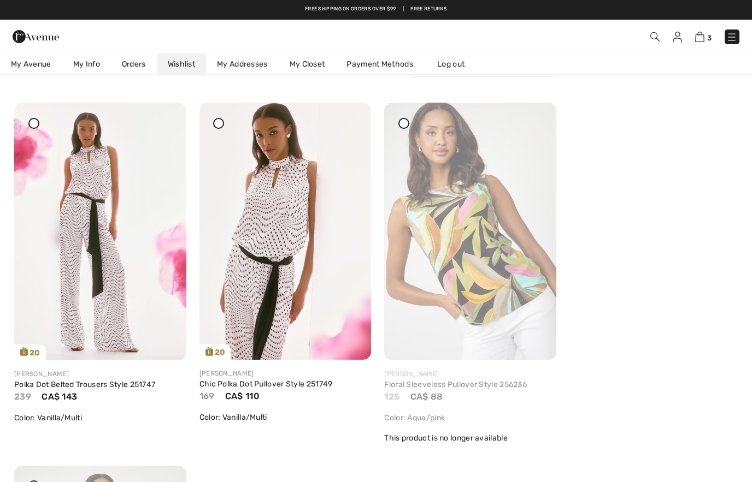
click at [527, 116] on img at bounding box center [470, 232] width 172 height 258
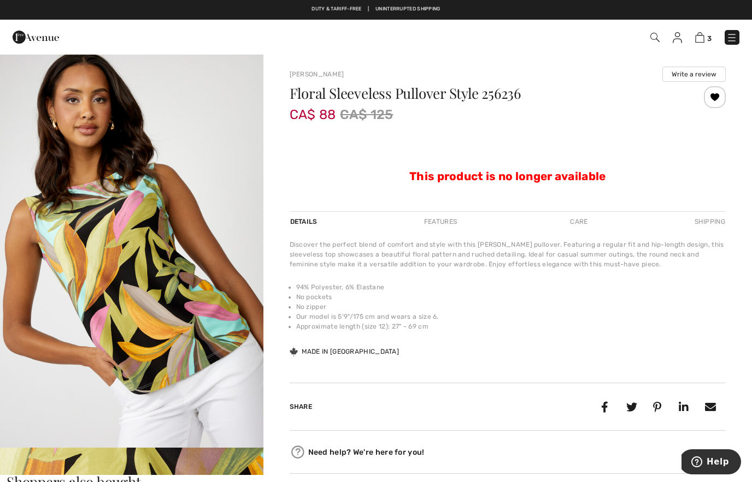
click at [238, 67] on img "1 / 4" at bounding box center [131, 251] width 263 height 394
click at [702, 39] on img at bounding box center [699, 37] width 9 height 10
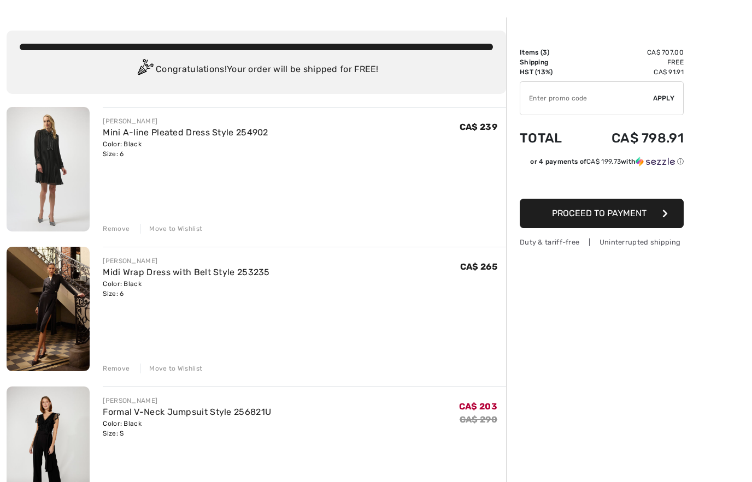
scroll to position [36, 0]
click at [179, 234] on div "Move to Wishlist" at bounding box center [171, 229] width 62 height 10
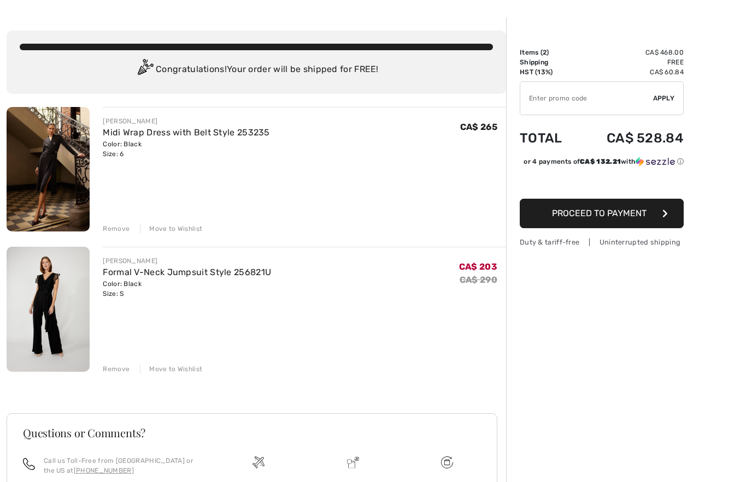
click at [181, 232] on div "Move to Wishlist" at bounding box center [171, 229] width 62 height 10
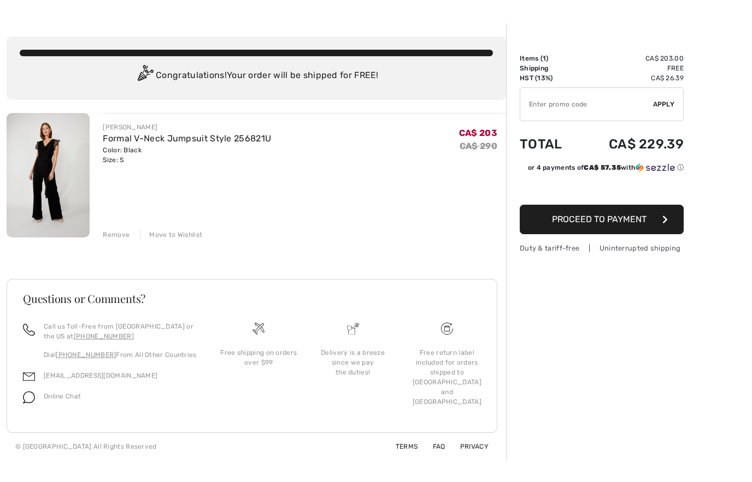
scroll to position [37, 0]
